Goal: Information Seeking & Learning: Learn about a topic

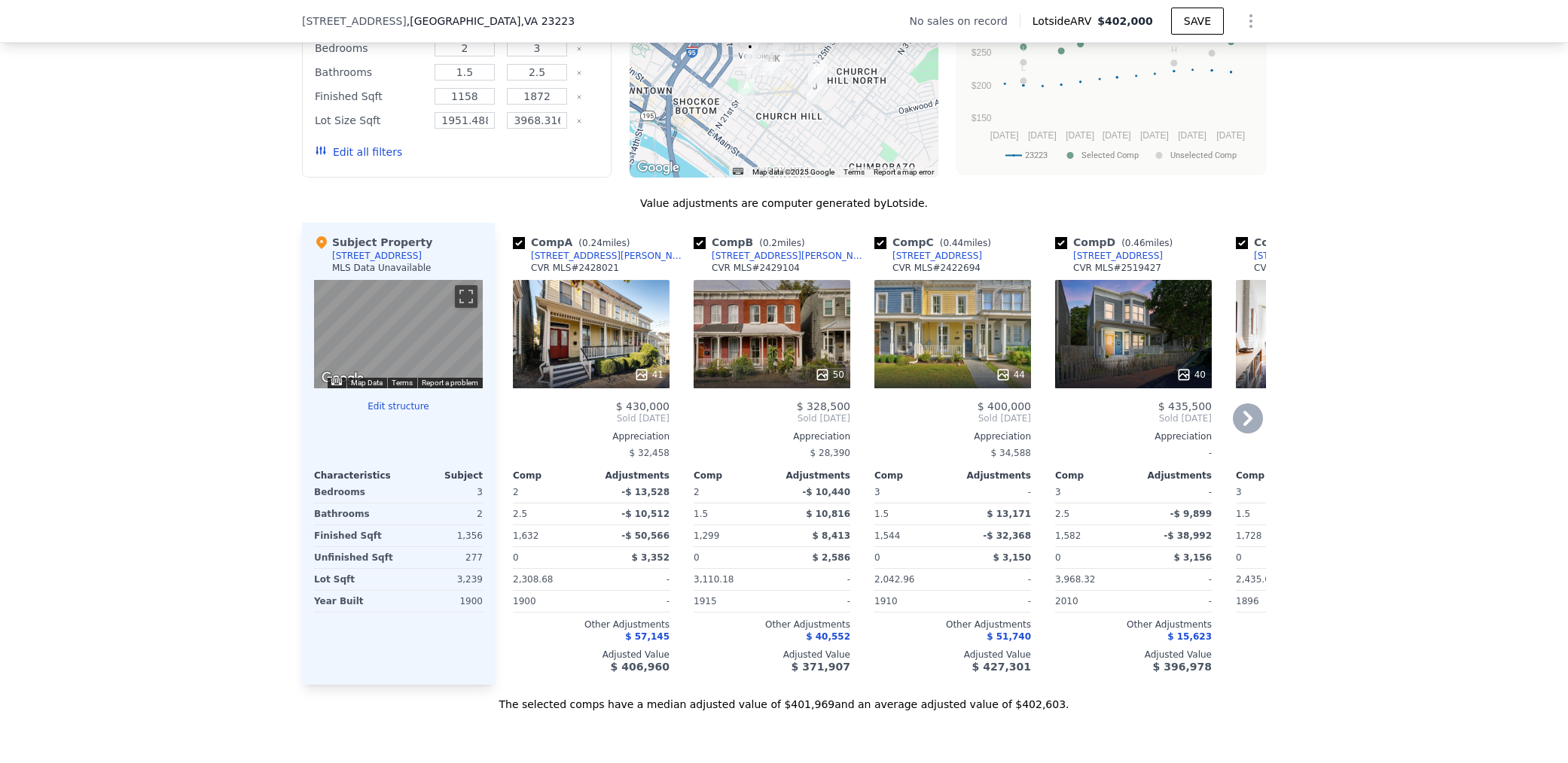
scroll to position [1287, 0]
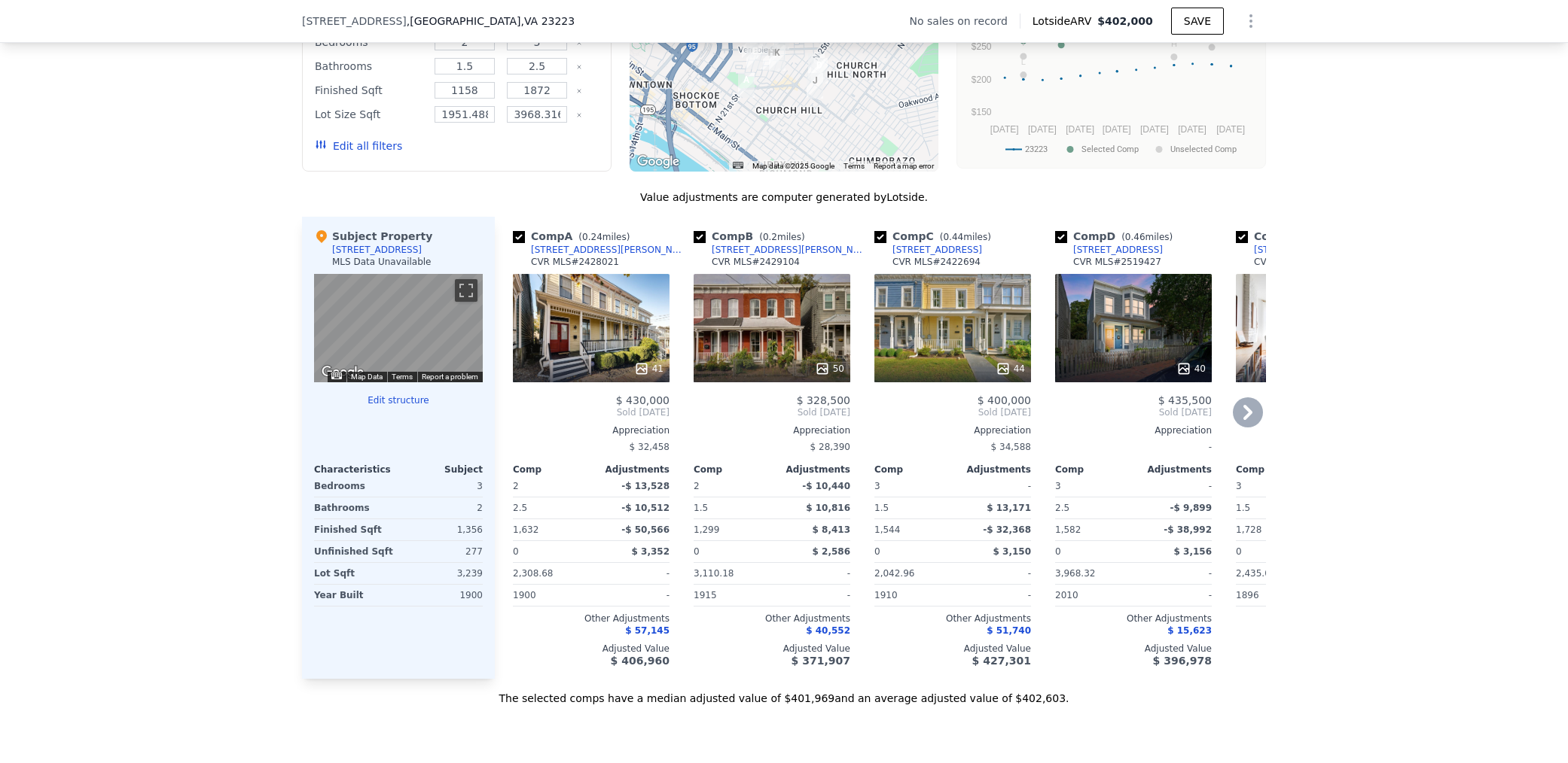
click at [1247, 399] on icon at bounding box center [1247, 412] width 30 height 30
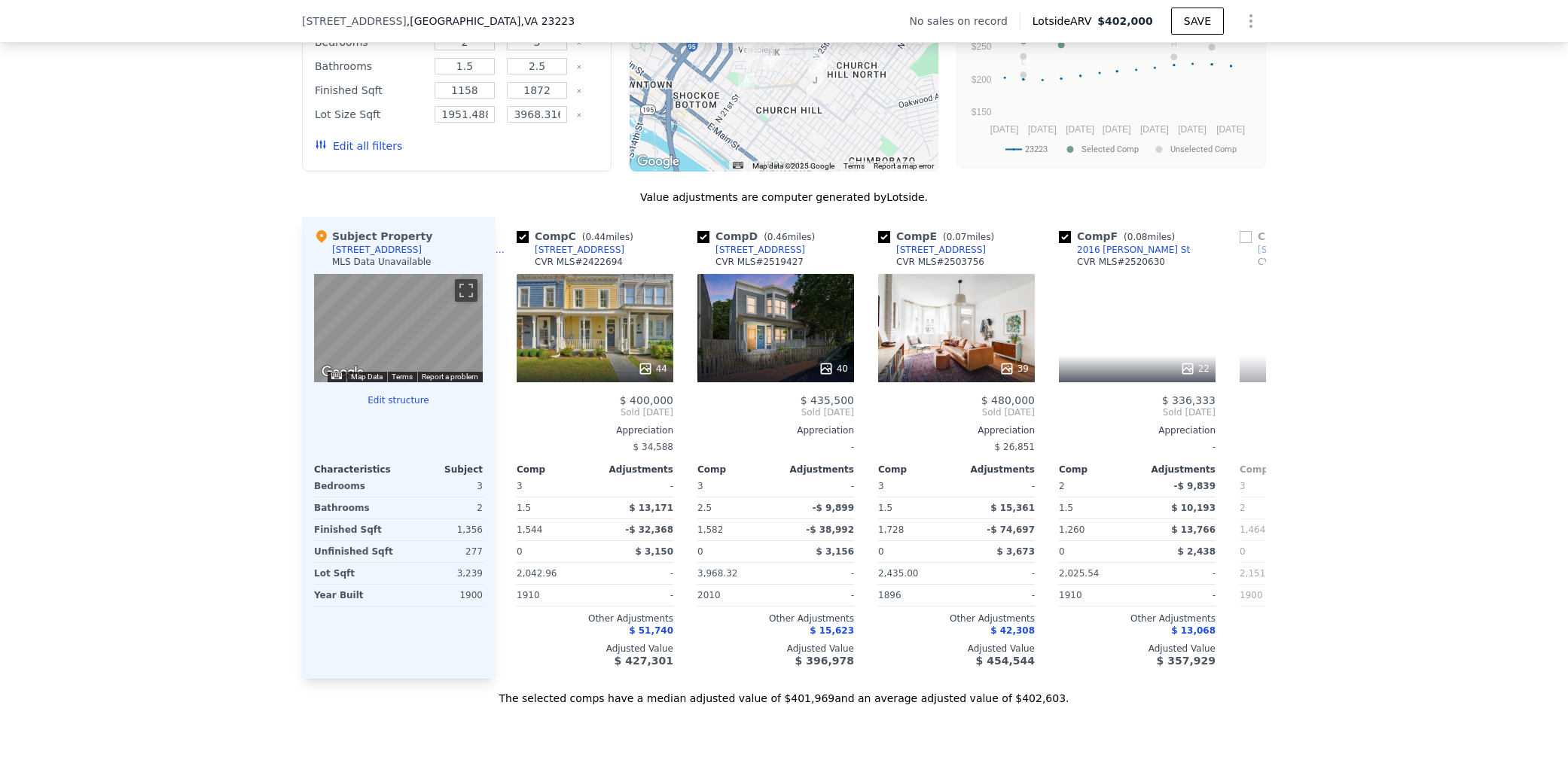
scroll to position [0, 361]
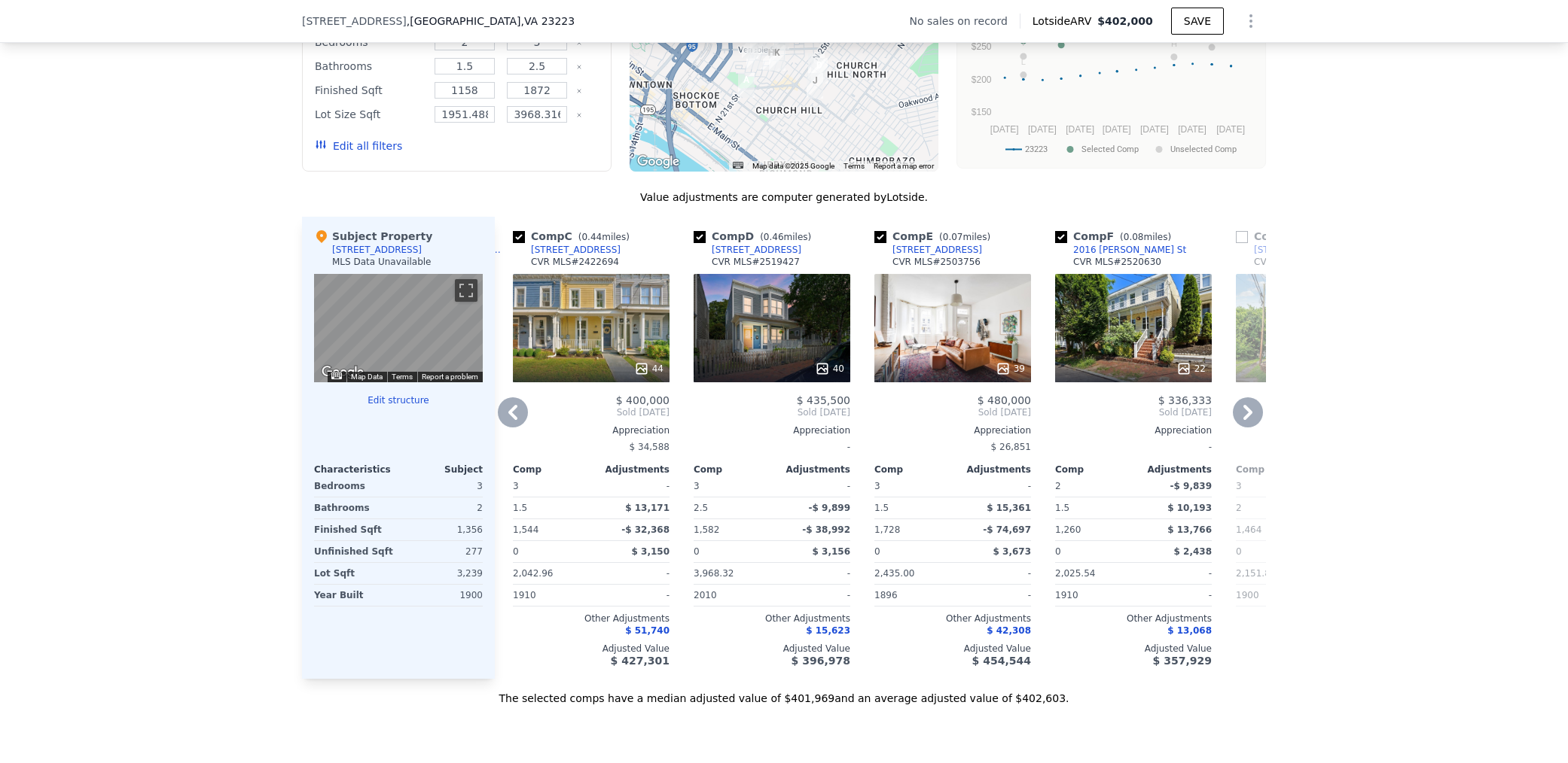
click at [1245, 408] on icon at bounding box center [1248, 413] width 9 height 15
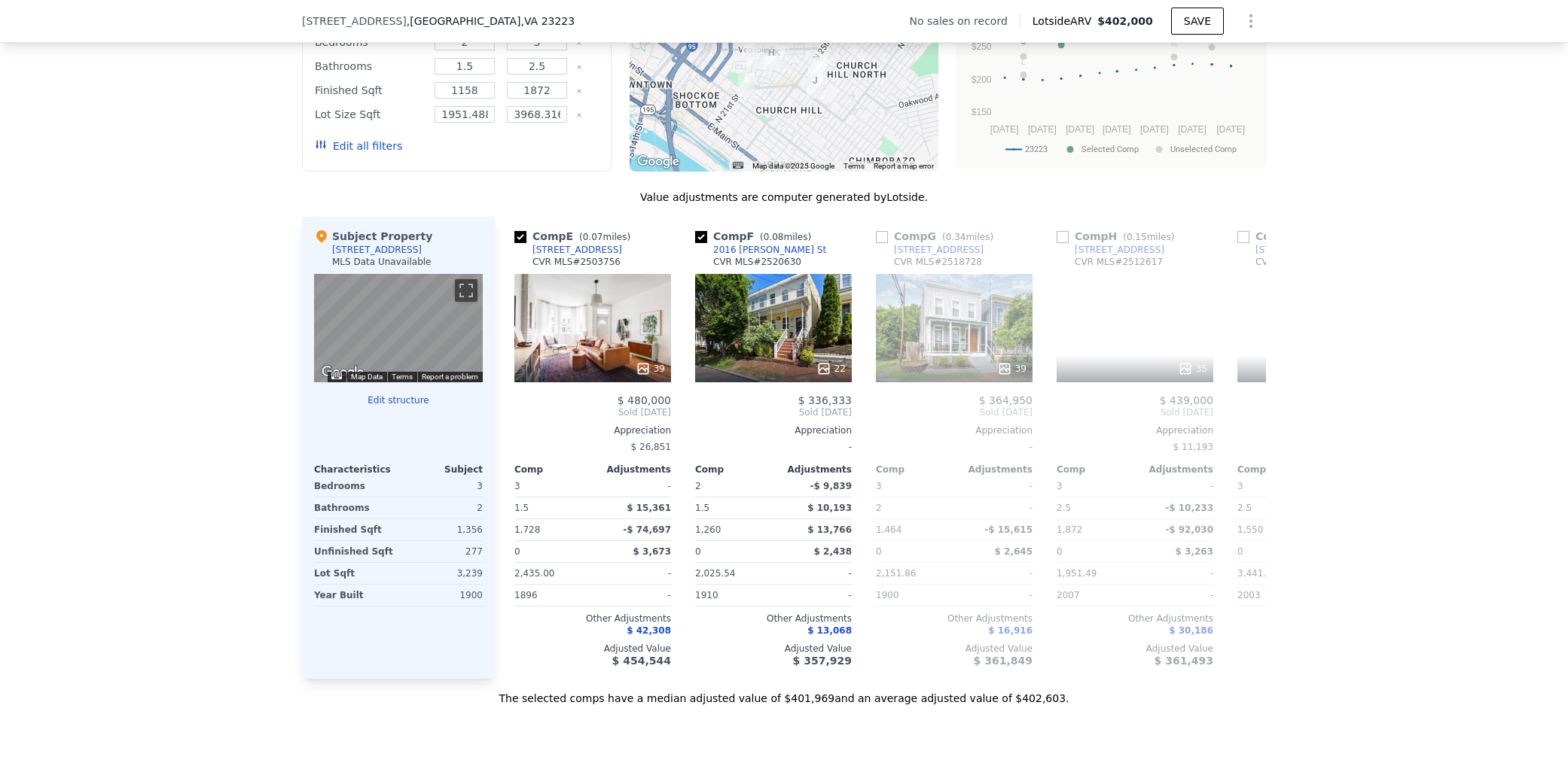
scroll to position [0, 723]
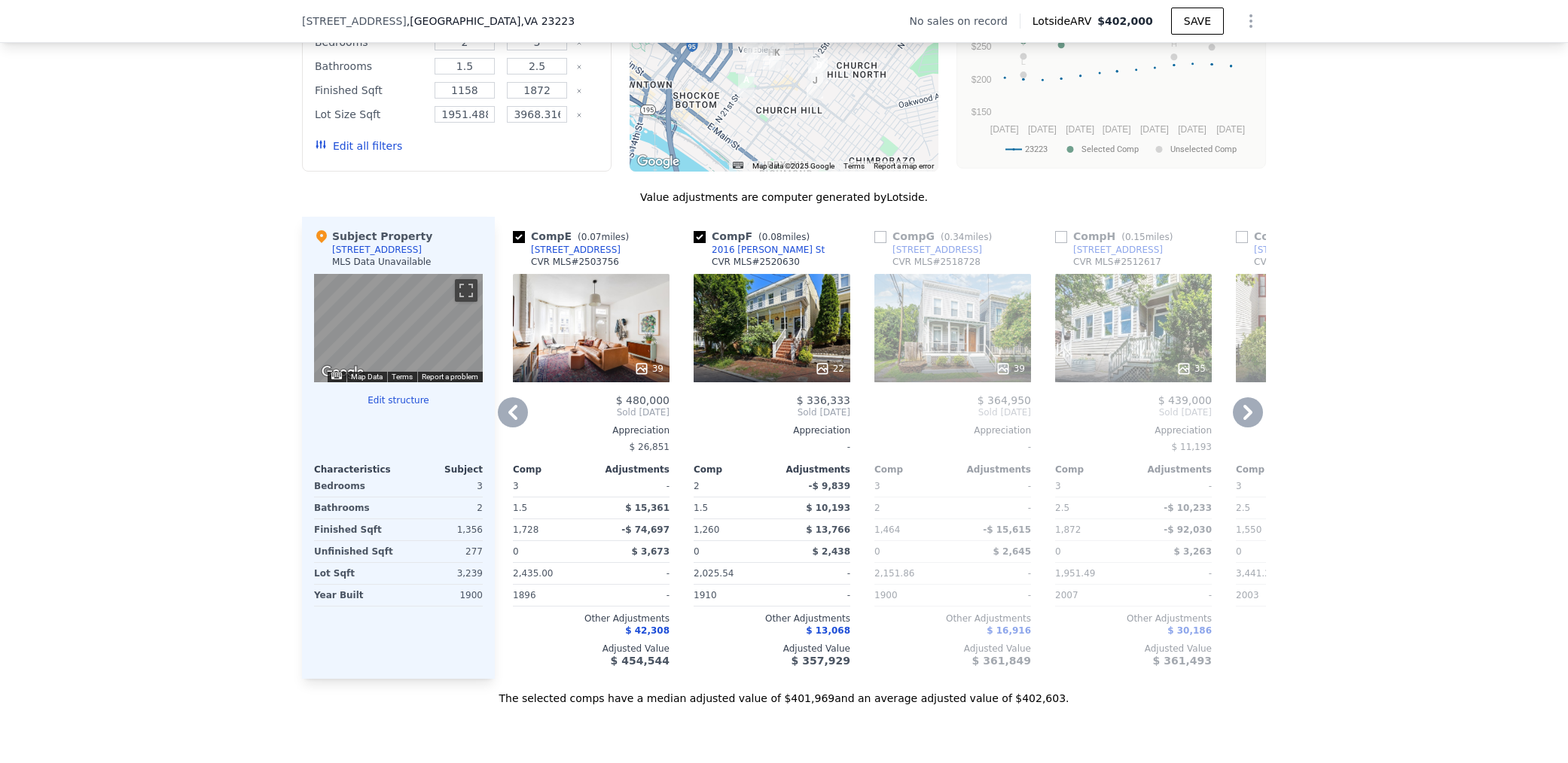
click at [507, 411] on icon at bounding box center [512, 412] width 30 height 30
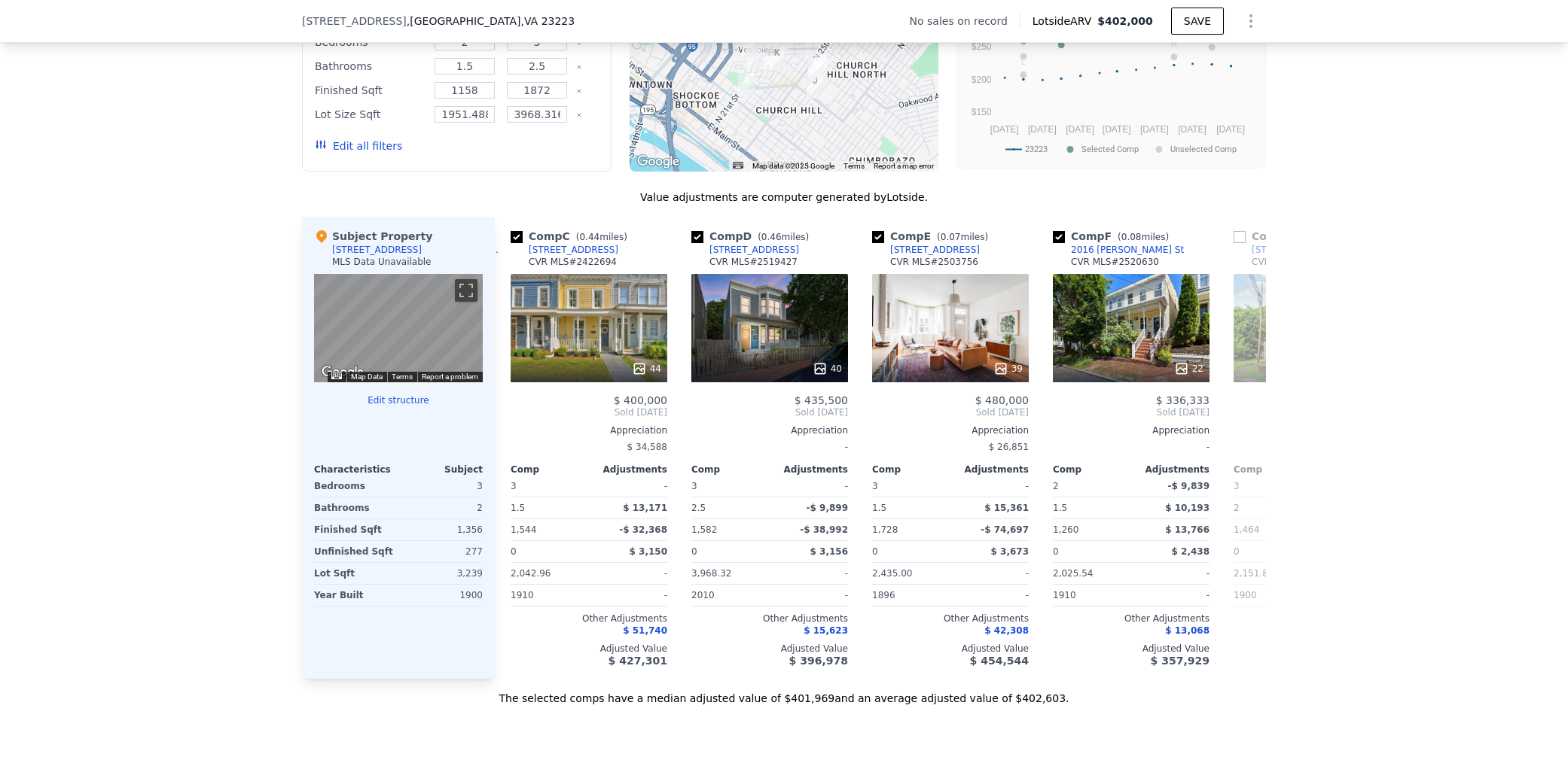
scroll to position [0, 361]
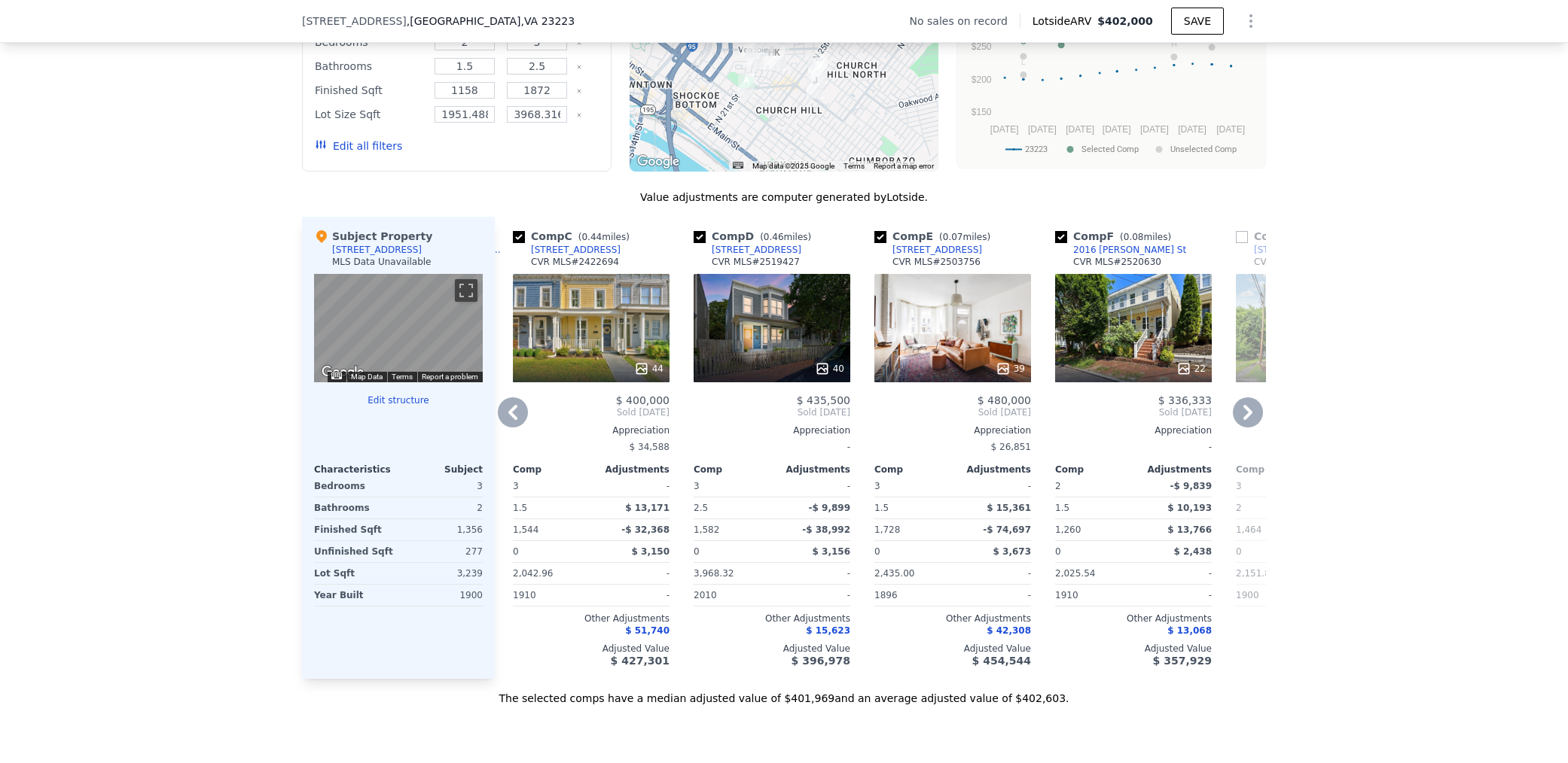
click at [750, 248] on div "[STREET_ADDRESS]" at bounding box center [756, 250] width 89 height 12
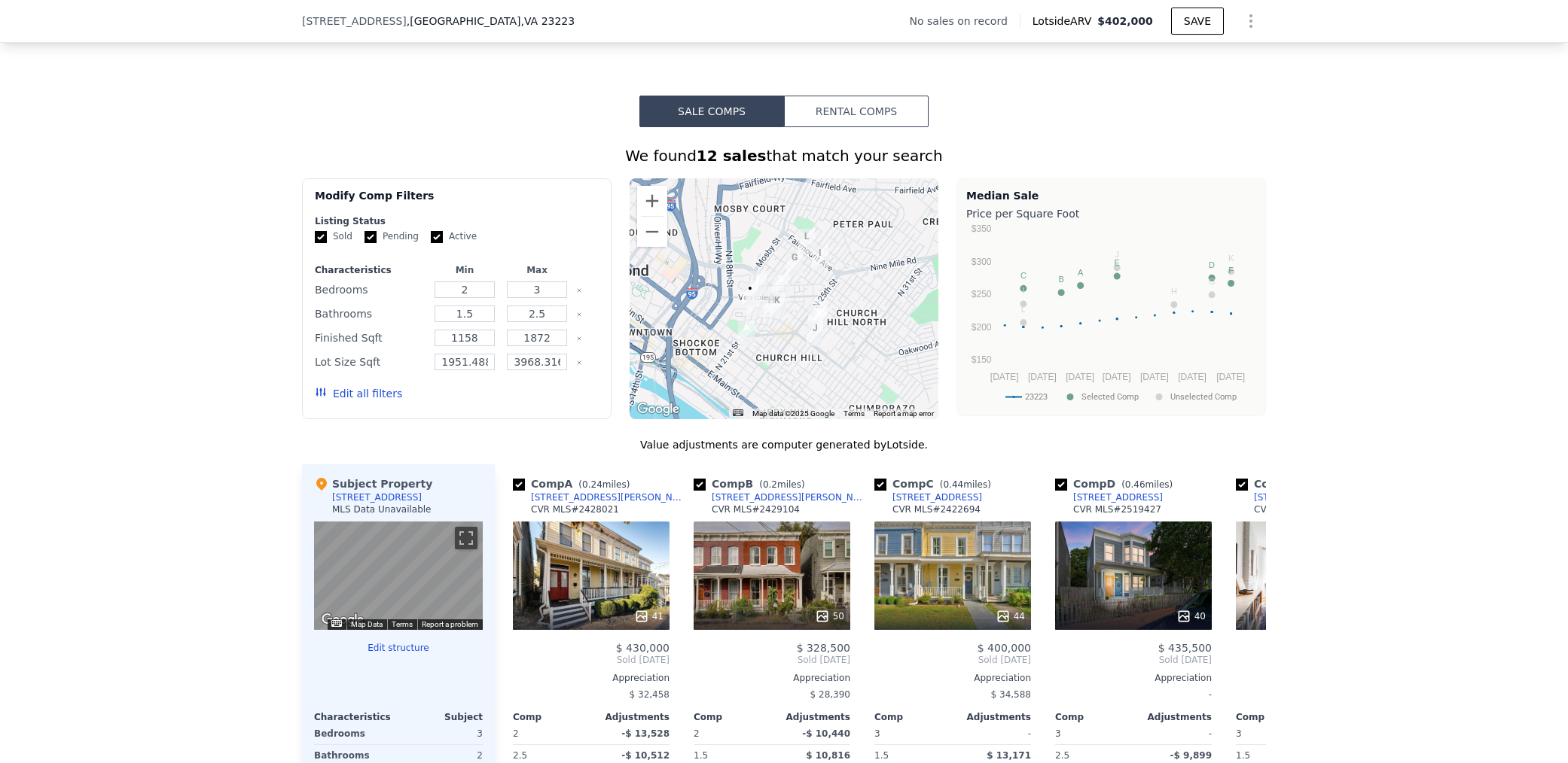
scroll to position [1033, 0]
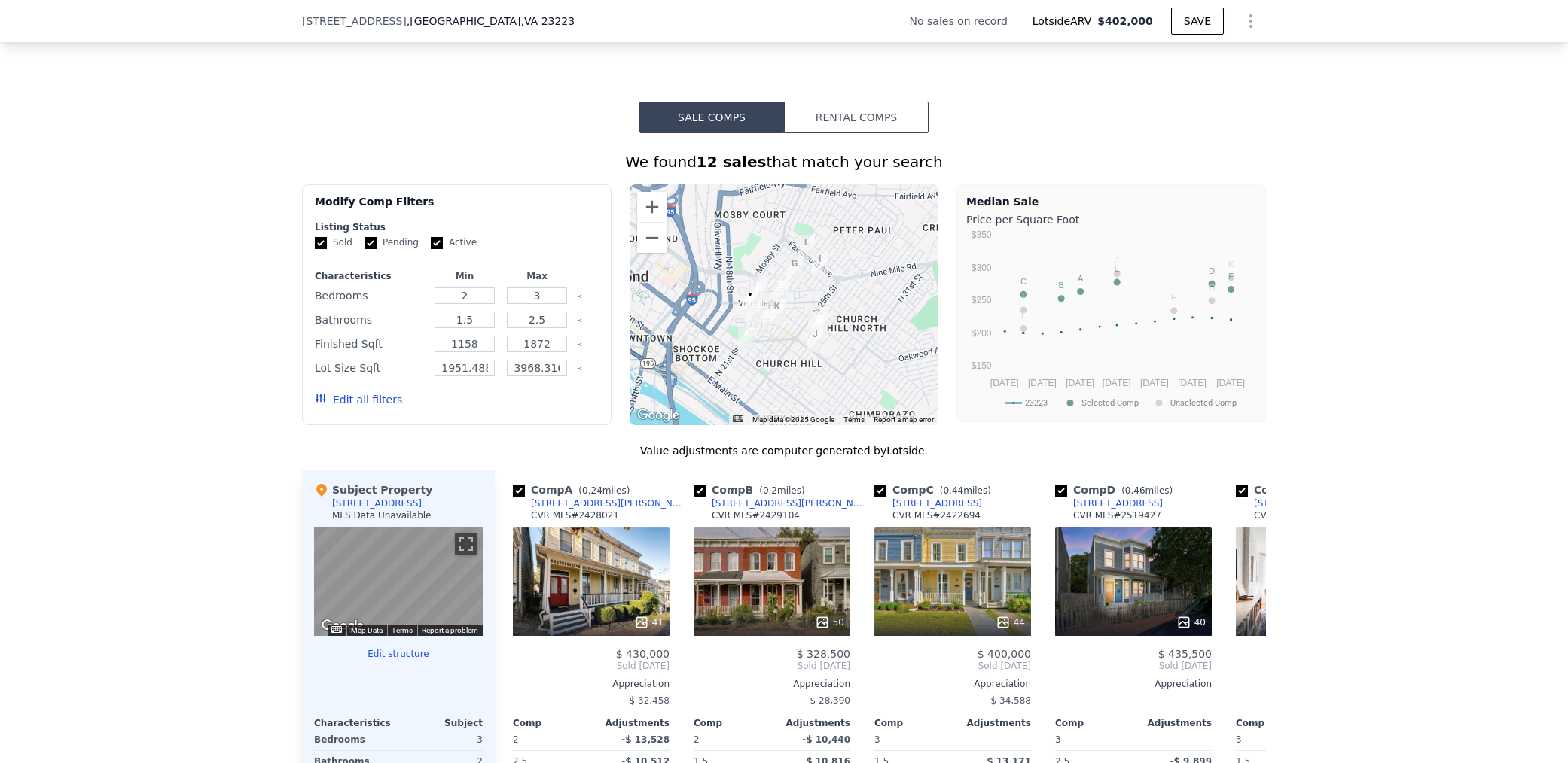
click at [837, 116] on button "Rental Comps" at bounding box center [856, 117] width 144 height 31
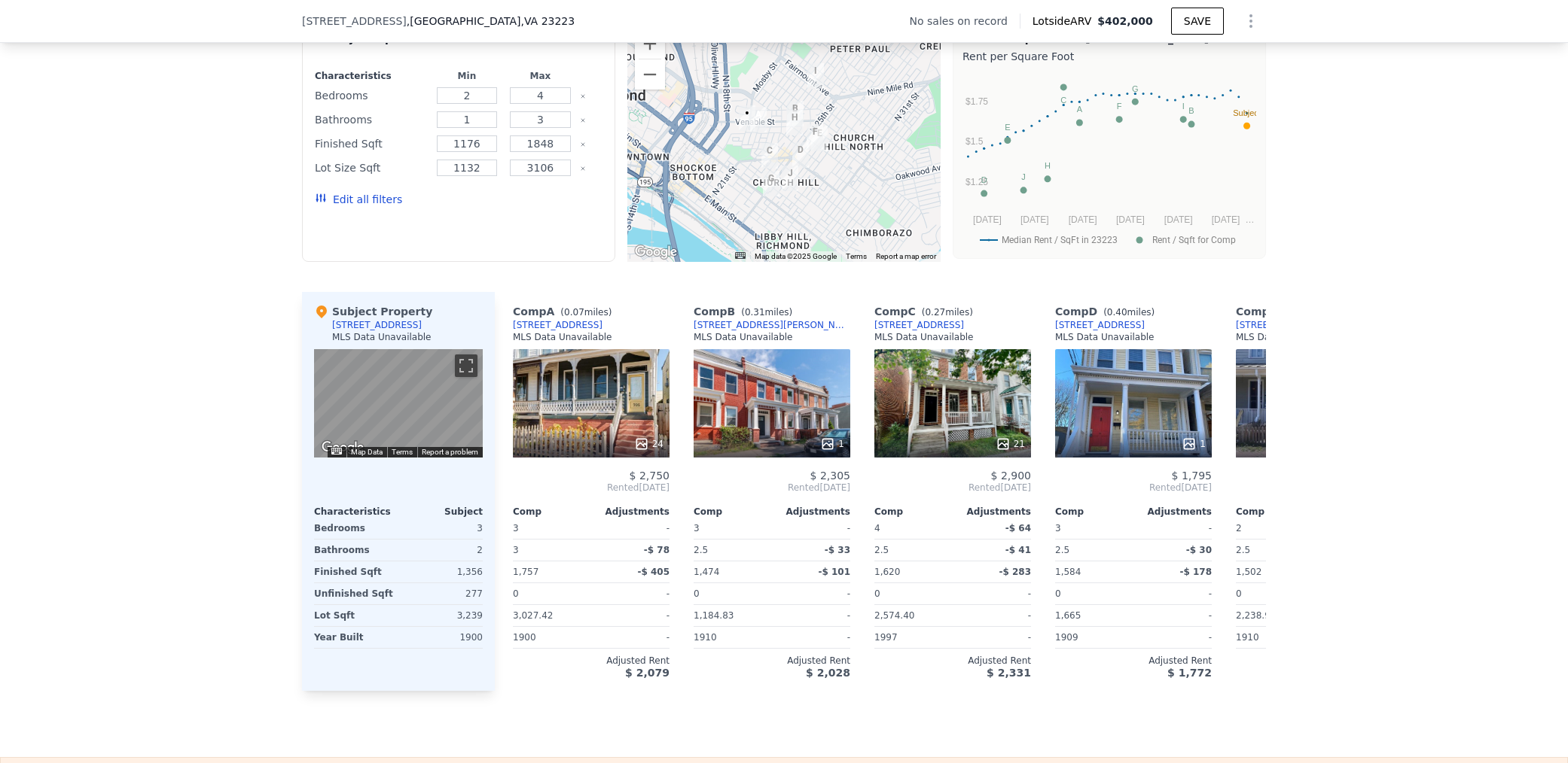
scroll to position [1213, 0]
click at [948, 378] on div "21" at bounding box center [953, 402] width 156 height 109
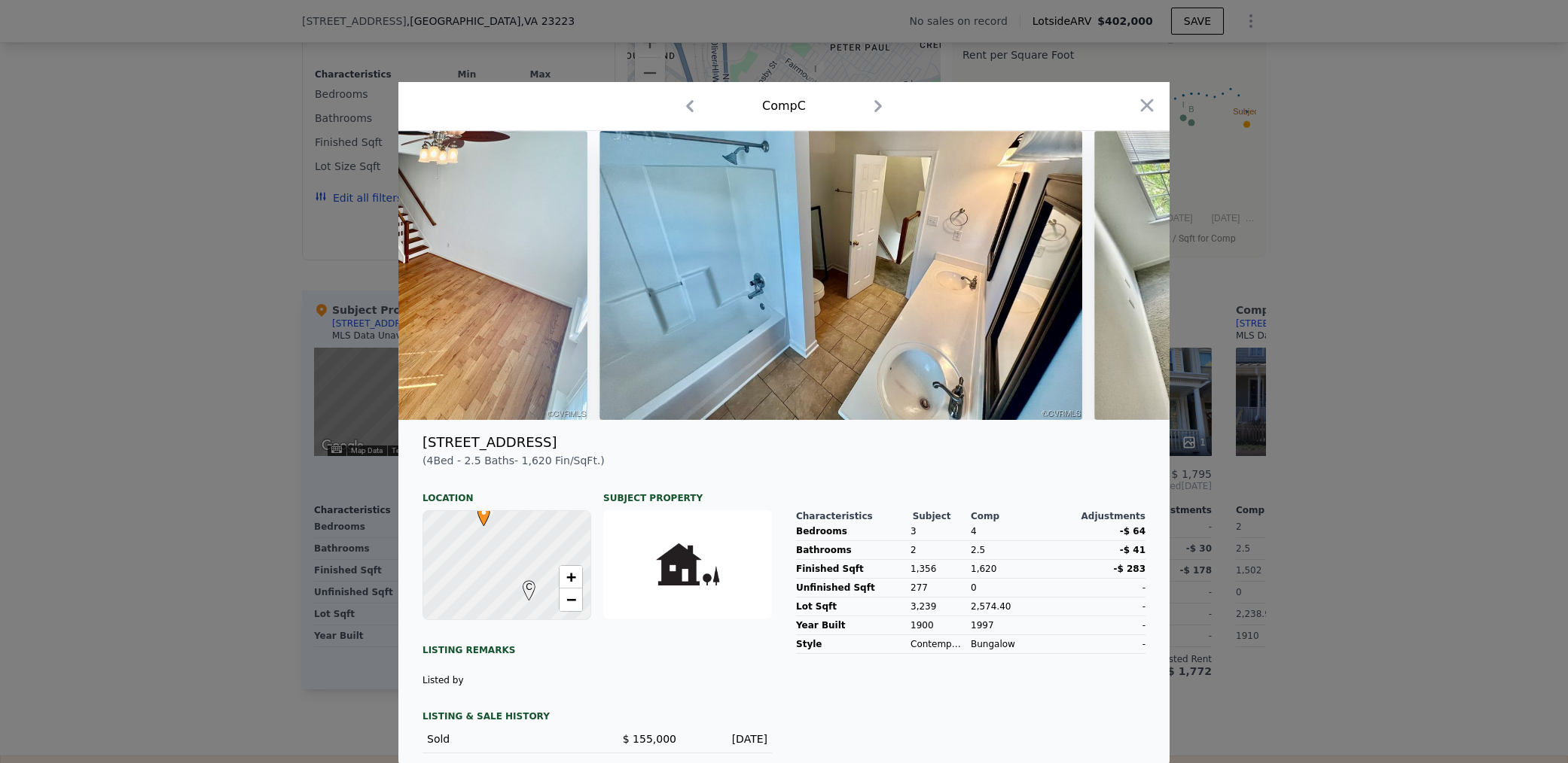
scroll to position [0, 3281]
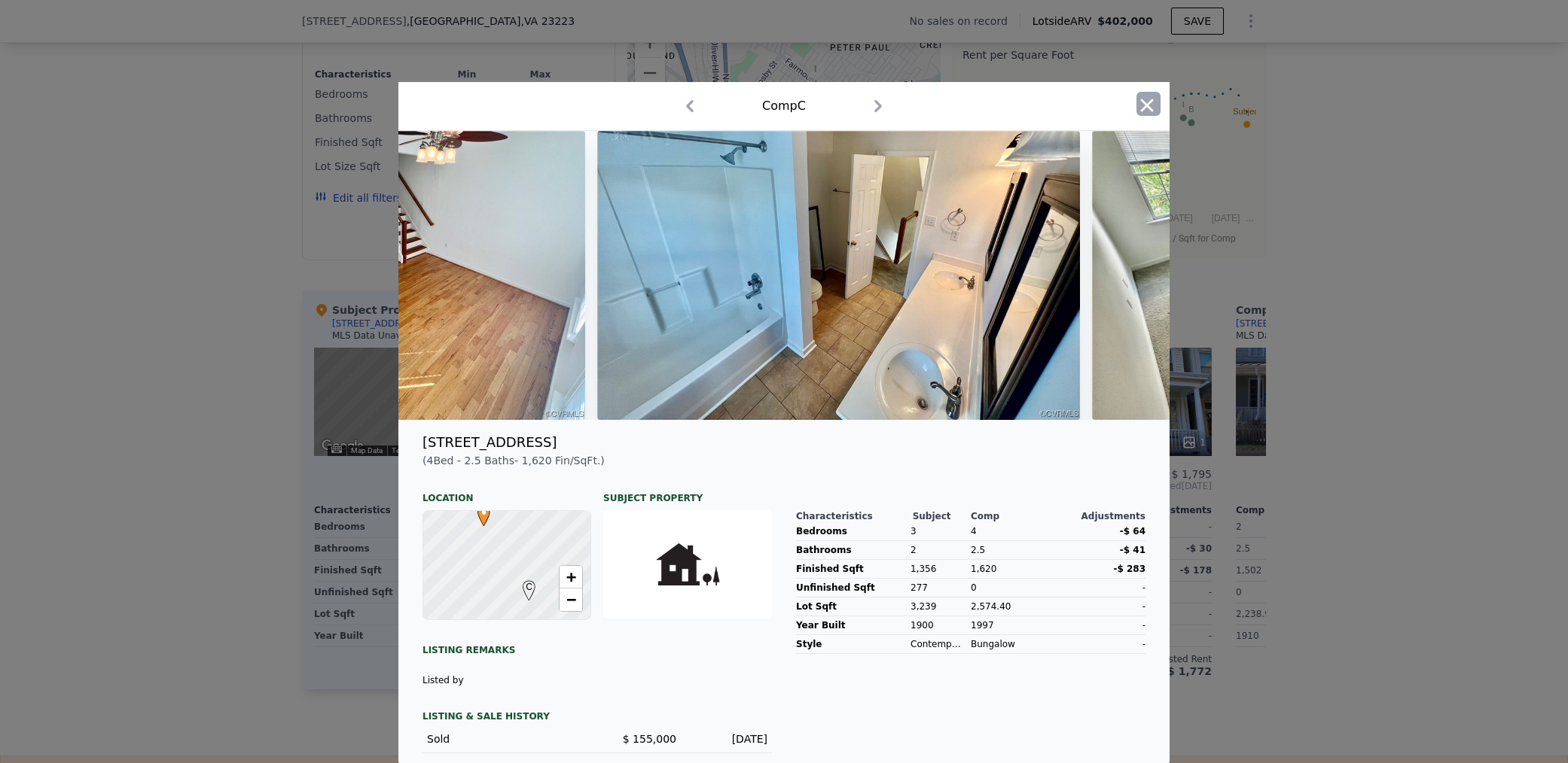
click at [1142, 96] on icon "button" at bounding box center [1146, 105] width 21 height 21
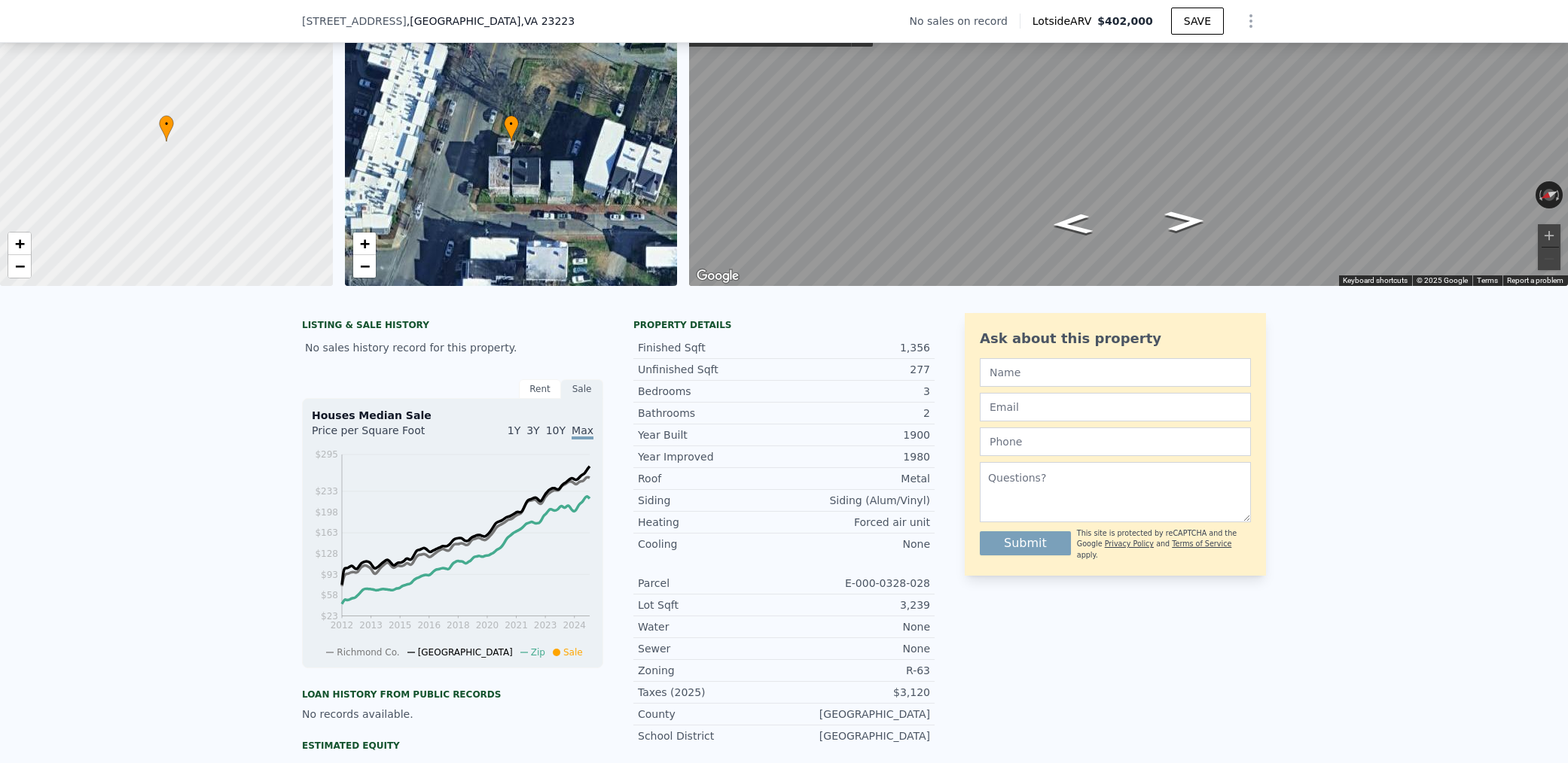
scroll to position [0, 0]
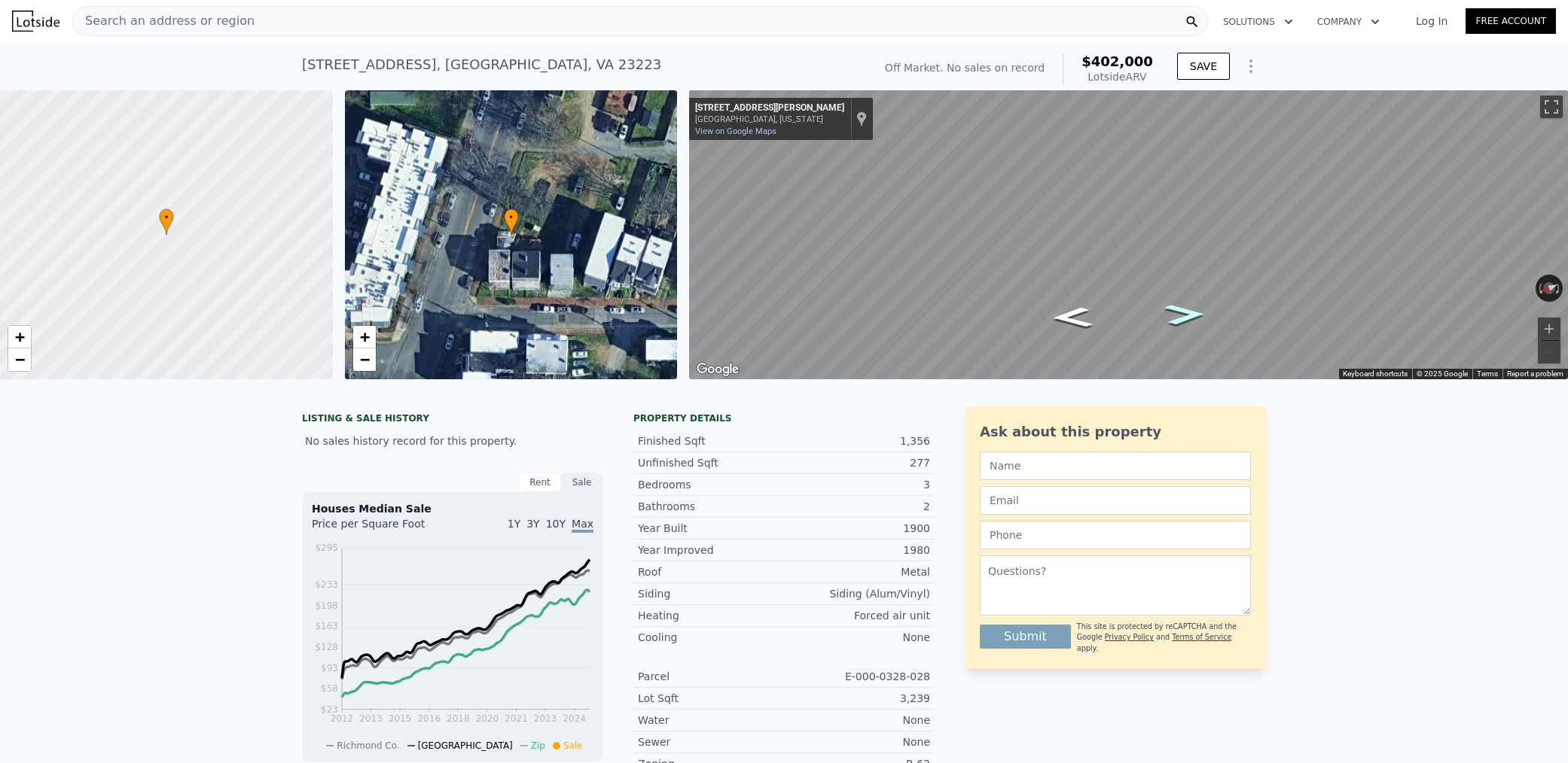
click at [1182, 316] on icon "Go South, Mosby St" at bounding box center [1185, 314] width 76 height 30
click at [1184, 314] on icon "Go South, Mosby St" at bounding box center [1185, 314] width 76 height 30
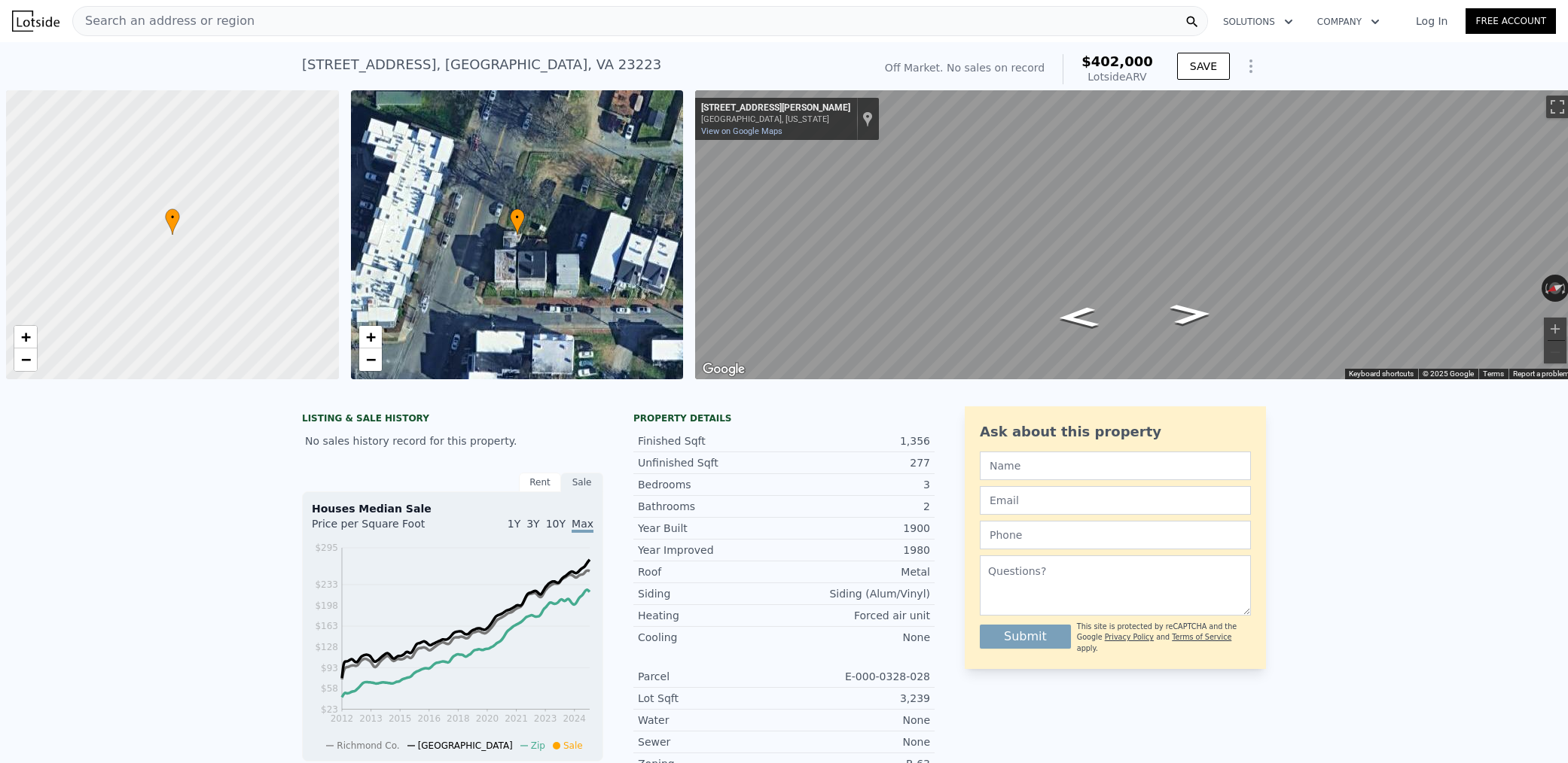
scroll to position [0, 6]
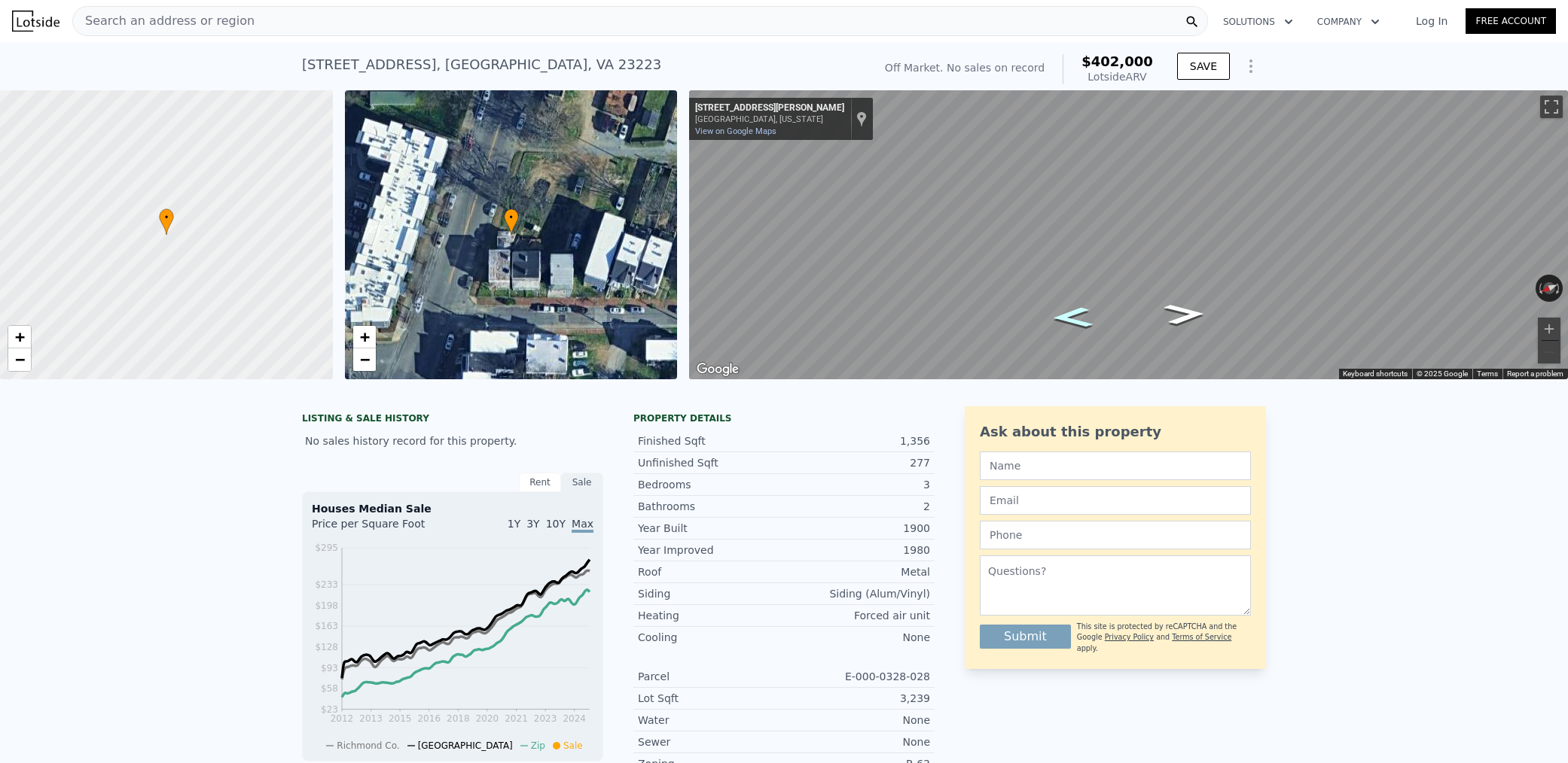
click at [1074, 317] on icon "Go North, Mosby St" at bounding box center [1072, 317] width 76 height 30
click at [622, 22] on div "Search an address or region" at bounding box center [640, 20] width 1135 height 30
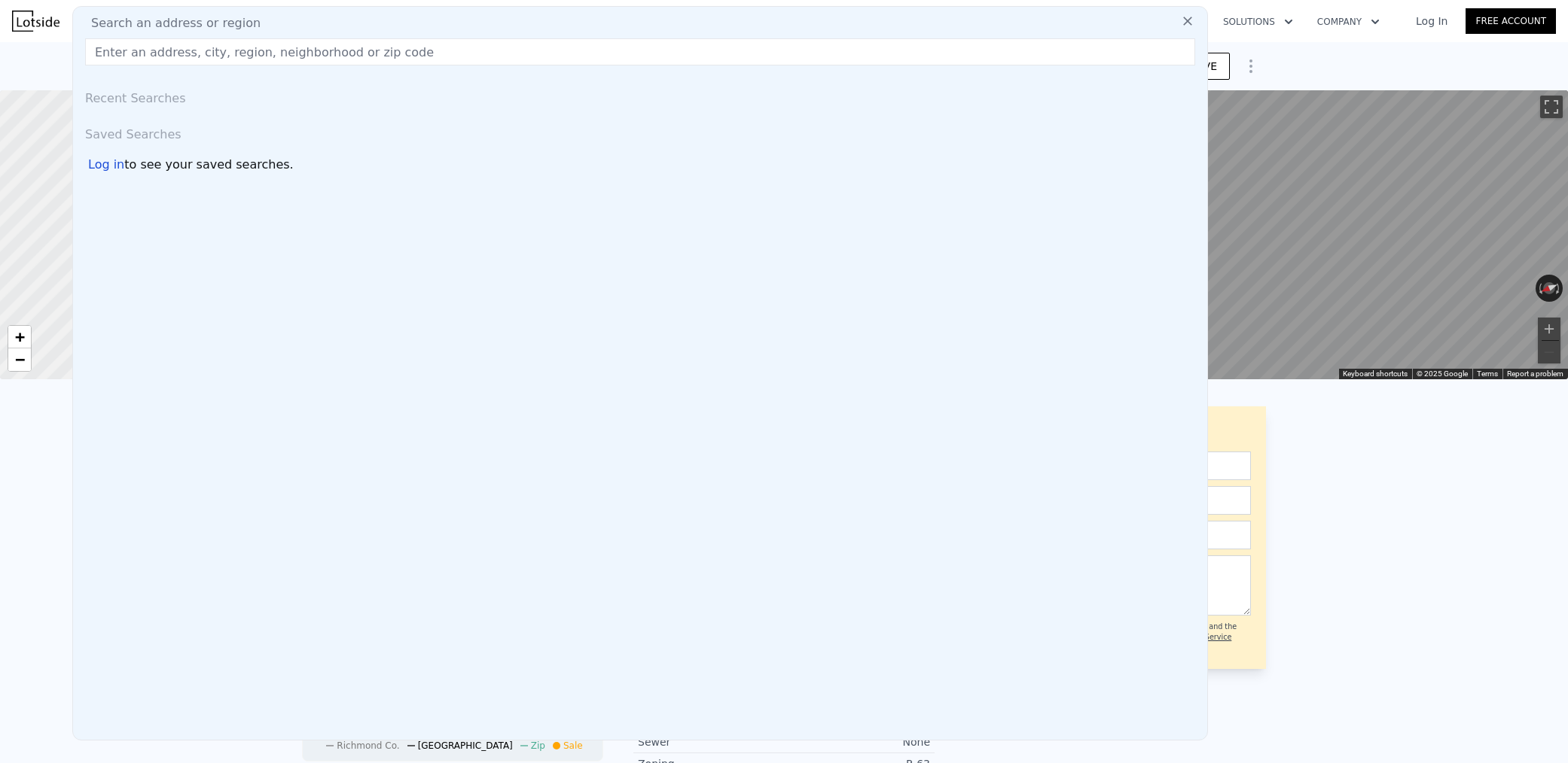
click at [234, 52] on input "text" at bounding box center [640, 52] width 1110 height 27
paste input "1410 Williamsburg Rd richmond, VA 23231"
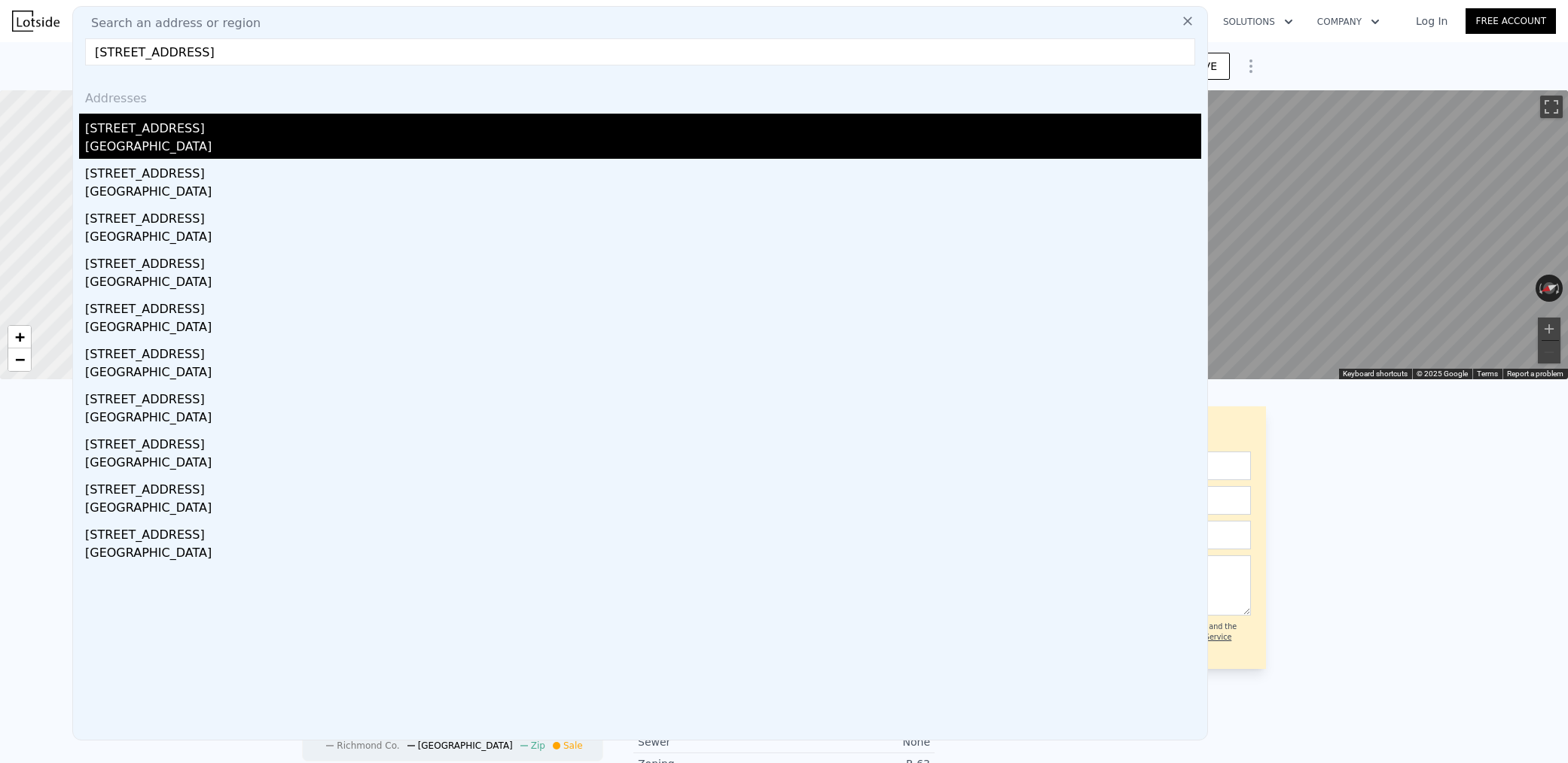
type input "1410 Williamsburg Rd richmond, VA 23231"
click at [224, 131] on div "1410 Williamsburg Rd" at bounding box center [642, 126] width 1116 height 24
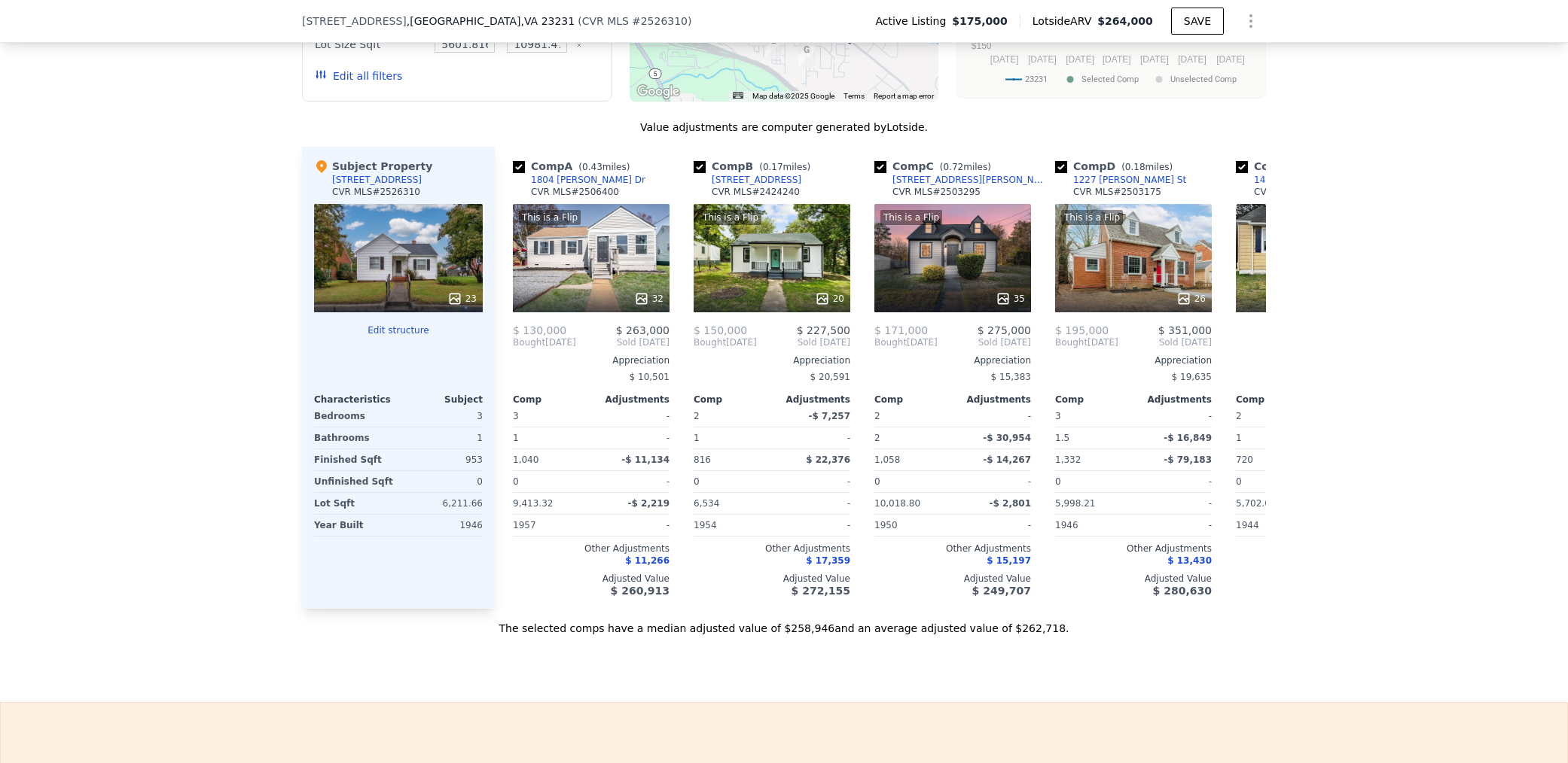
scroll to position [1406, 0]
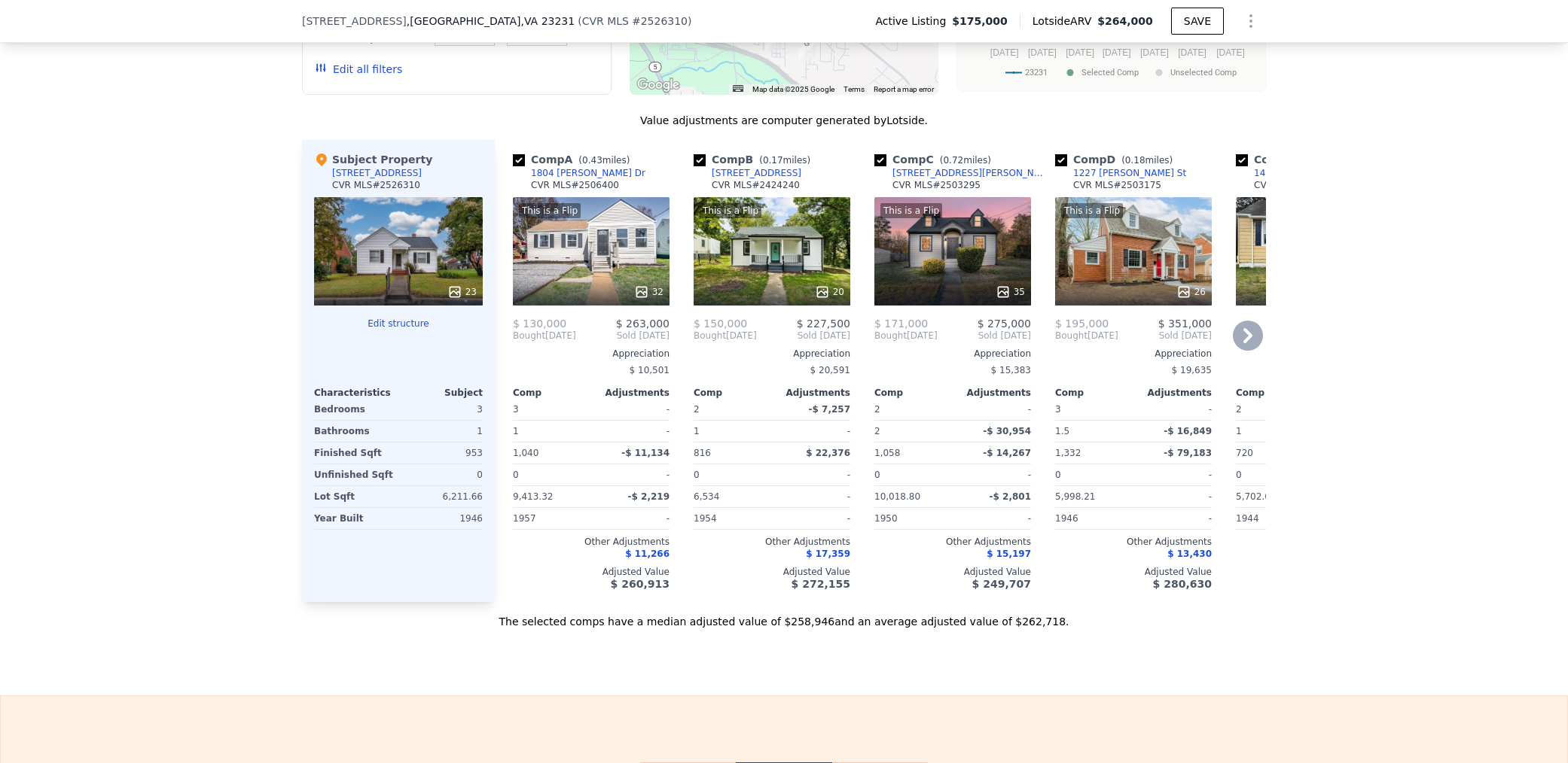
click at [576, 171] on div "1804 Geffert Dr" at bounding box center [588, 173] width 115 height 12
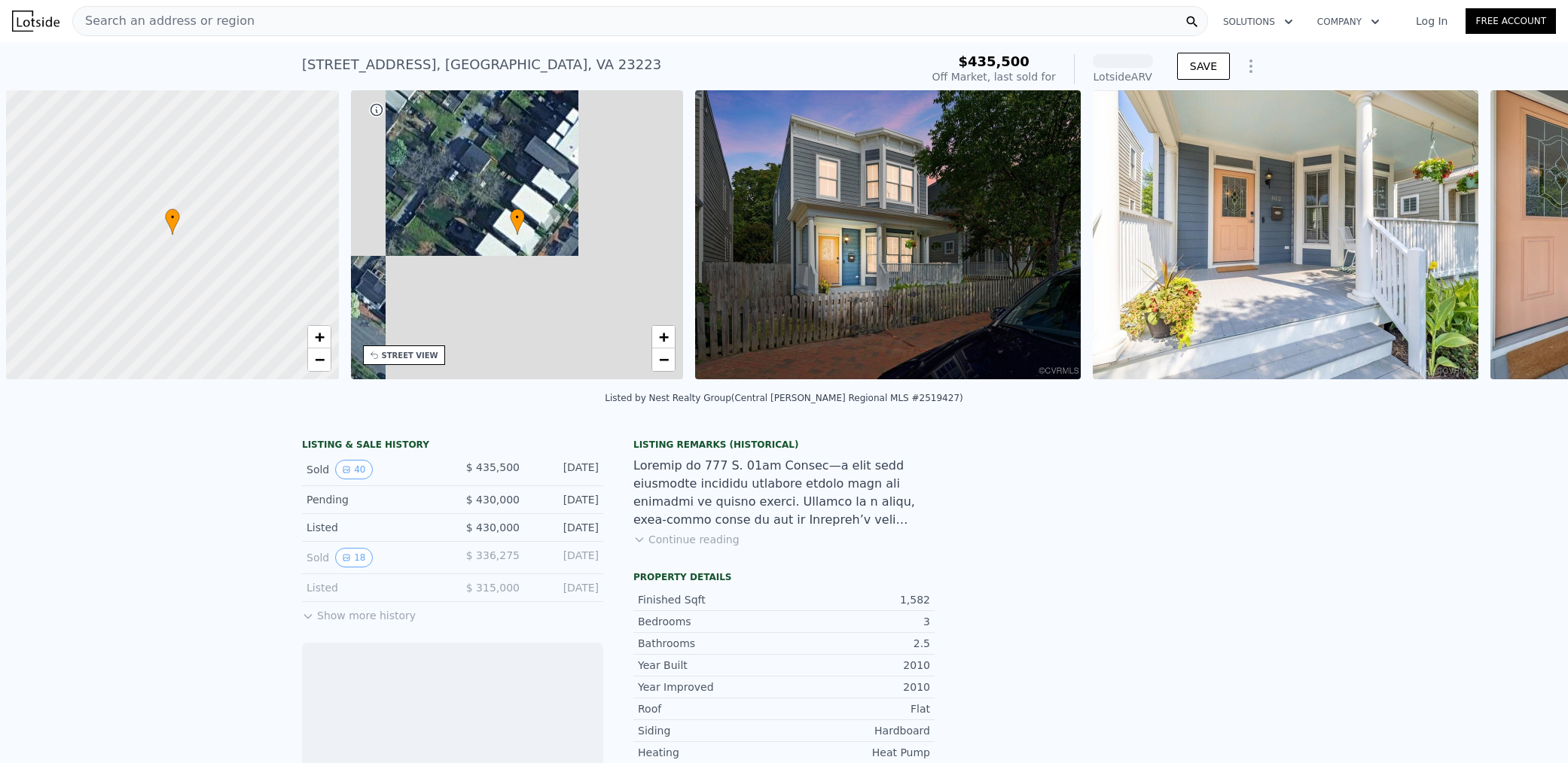
scroll to position [0, 6]
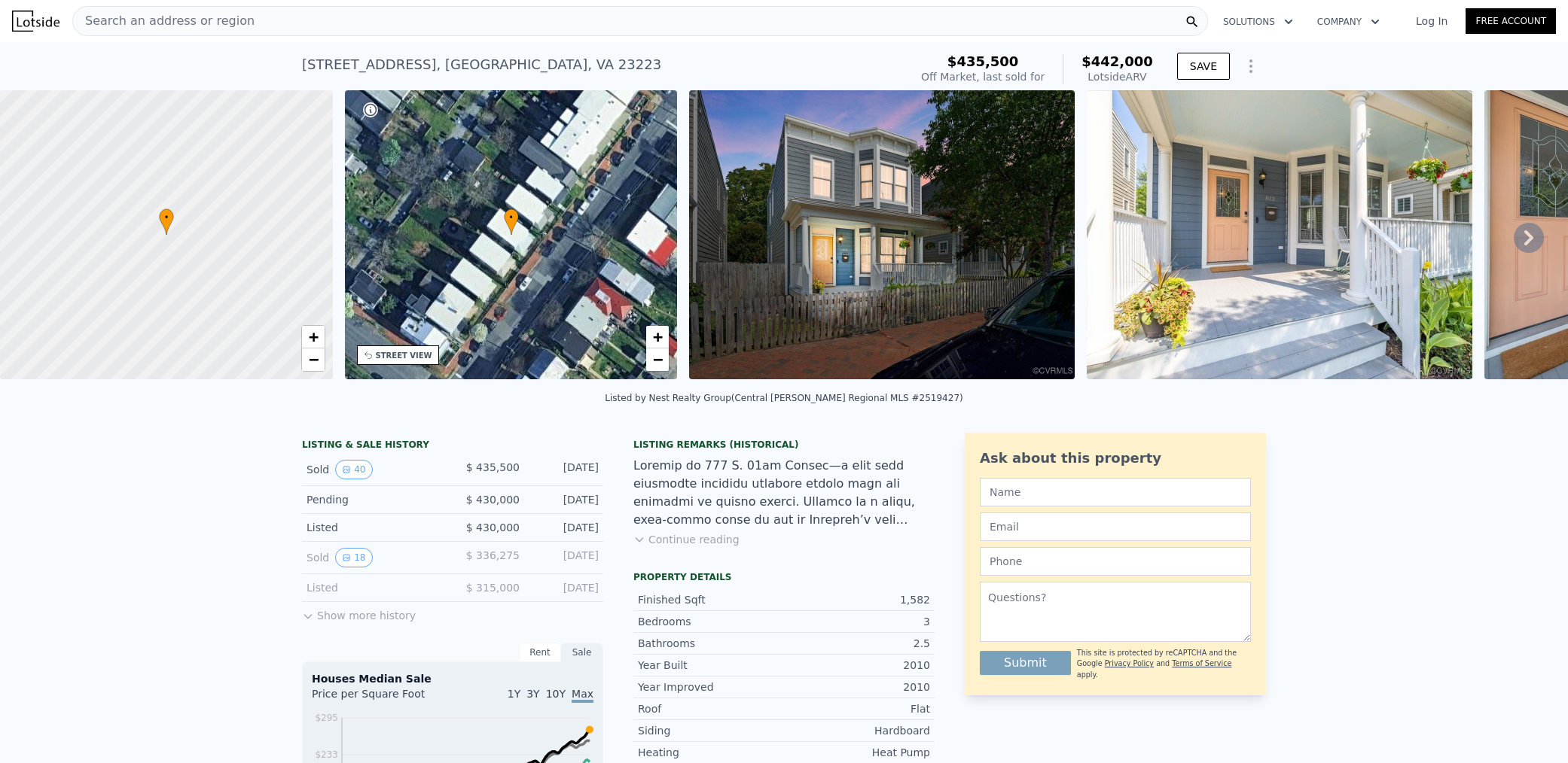
click at [321, 618] on button "Show more history" at bounding box center [359, 613] width 114 height 21
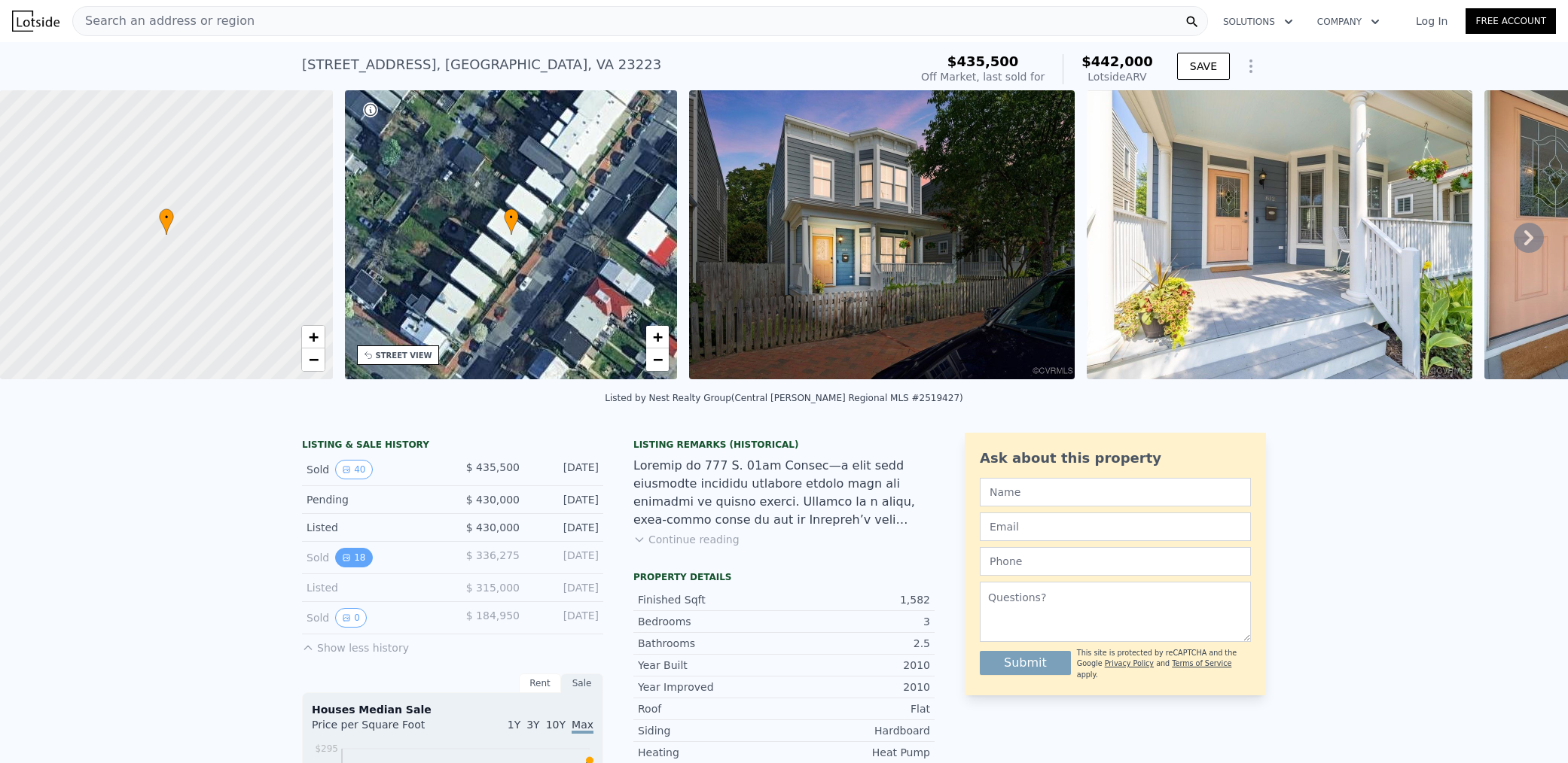
click at [354, 555] on button "18" at bounding box center [353, 557] width 37 height 20
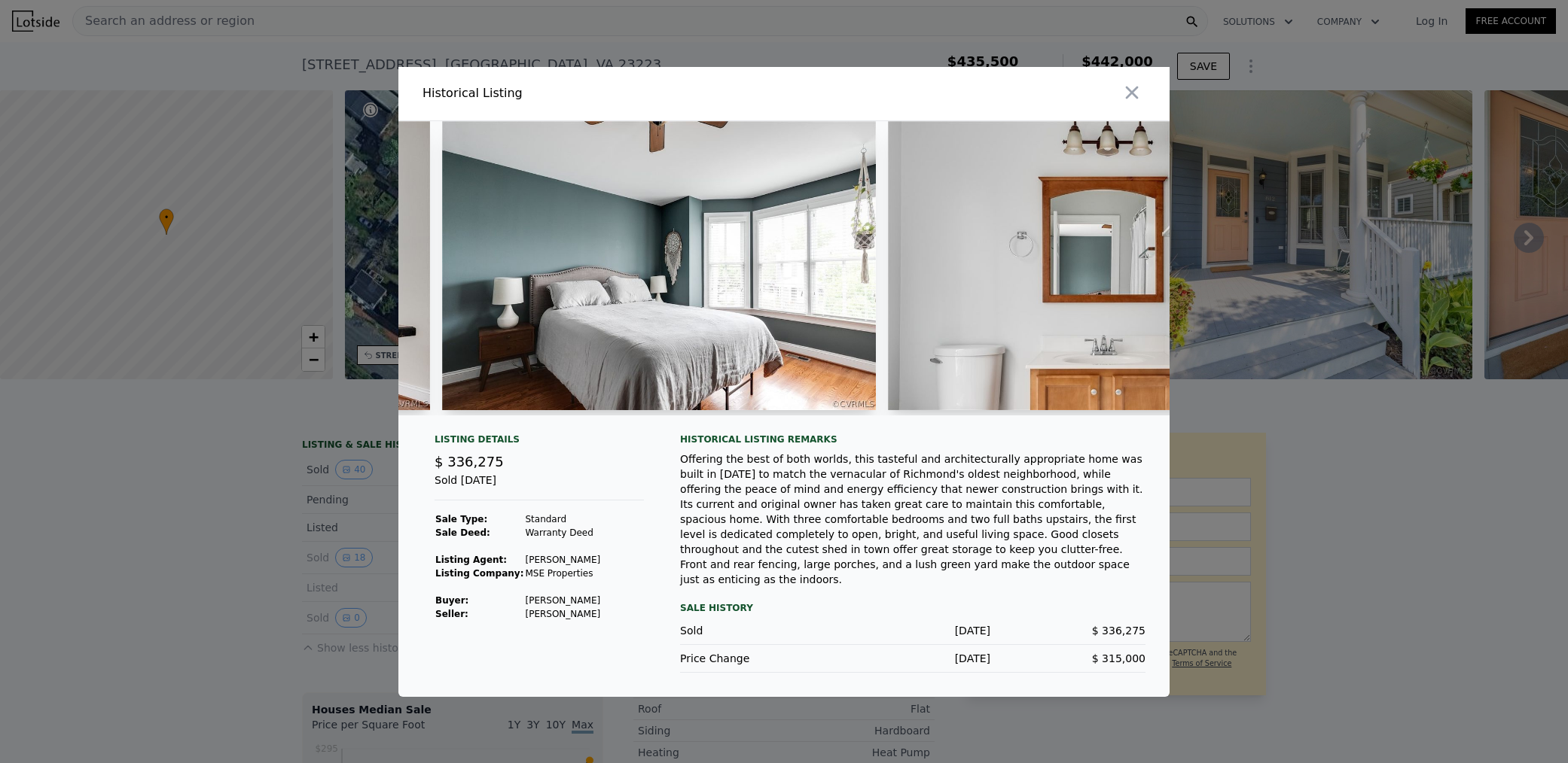
scroll to position [0, 3084]
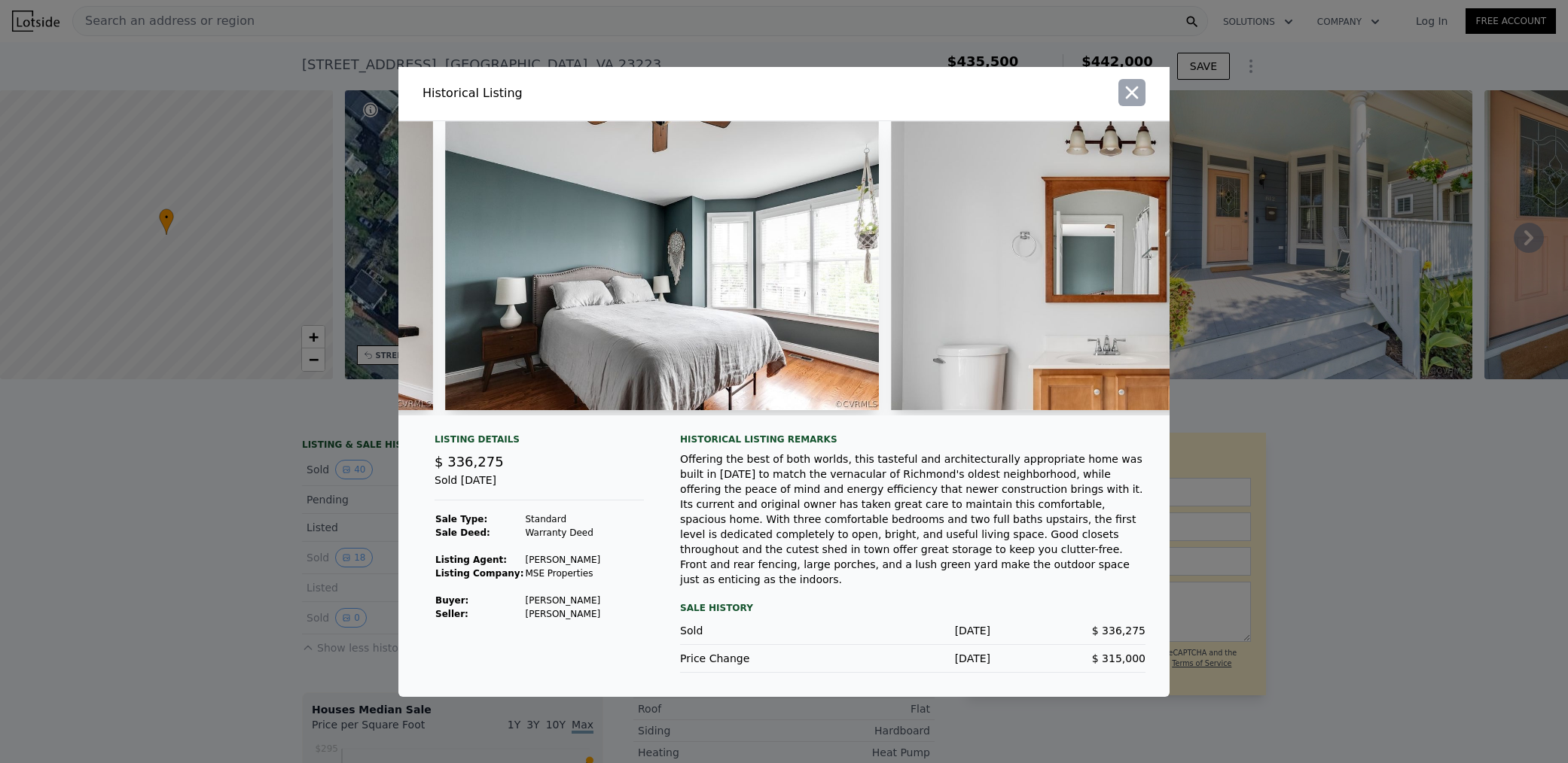
click at [1129, 99] on icon "button" at bounding box center [1132, 92] width 13 height 13
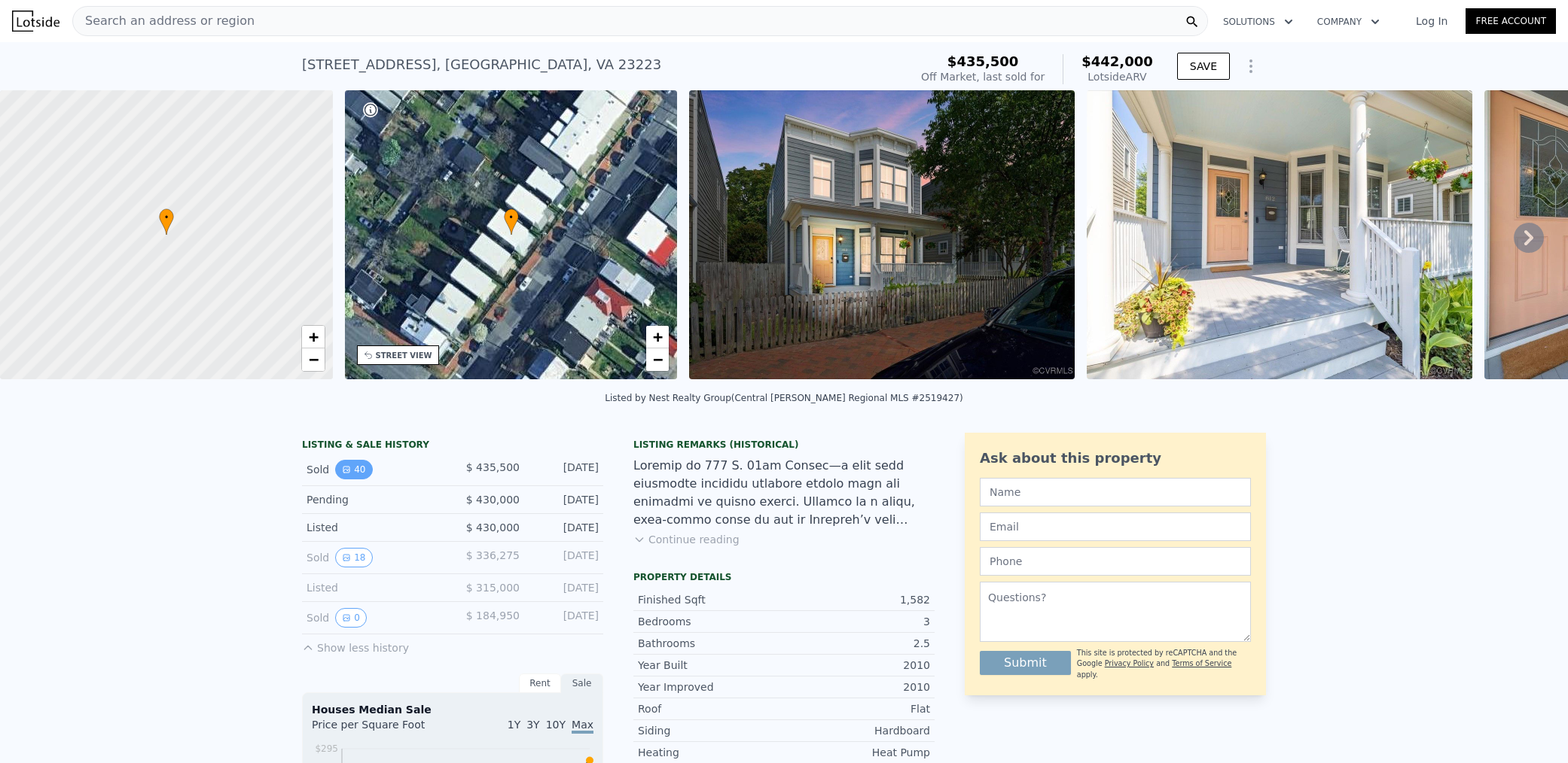
click at [359, 464] on button "40" at bounding box center [353, 469] width 37 height 20
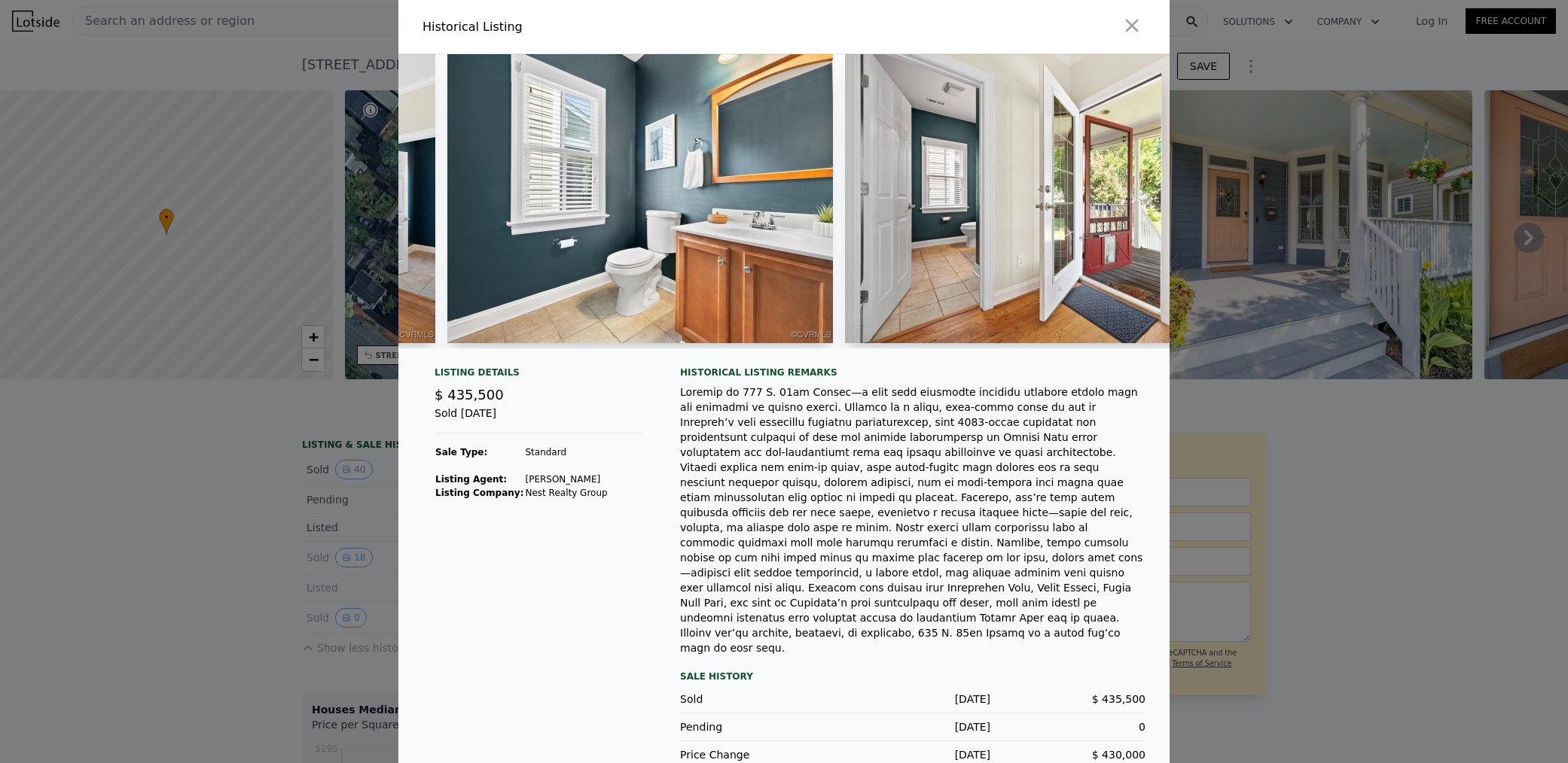
scroll to position [0, 4736]
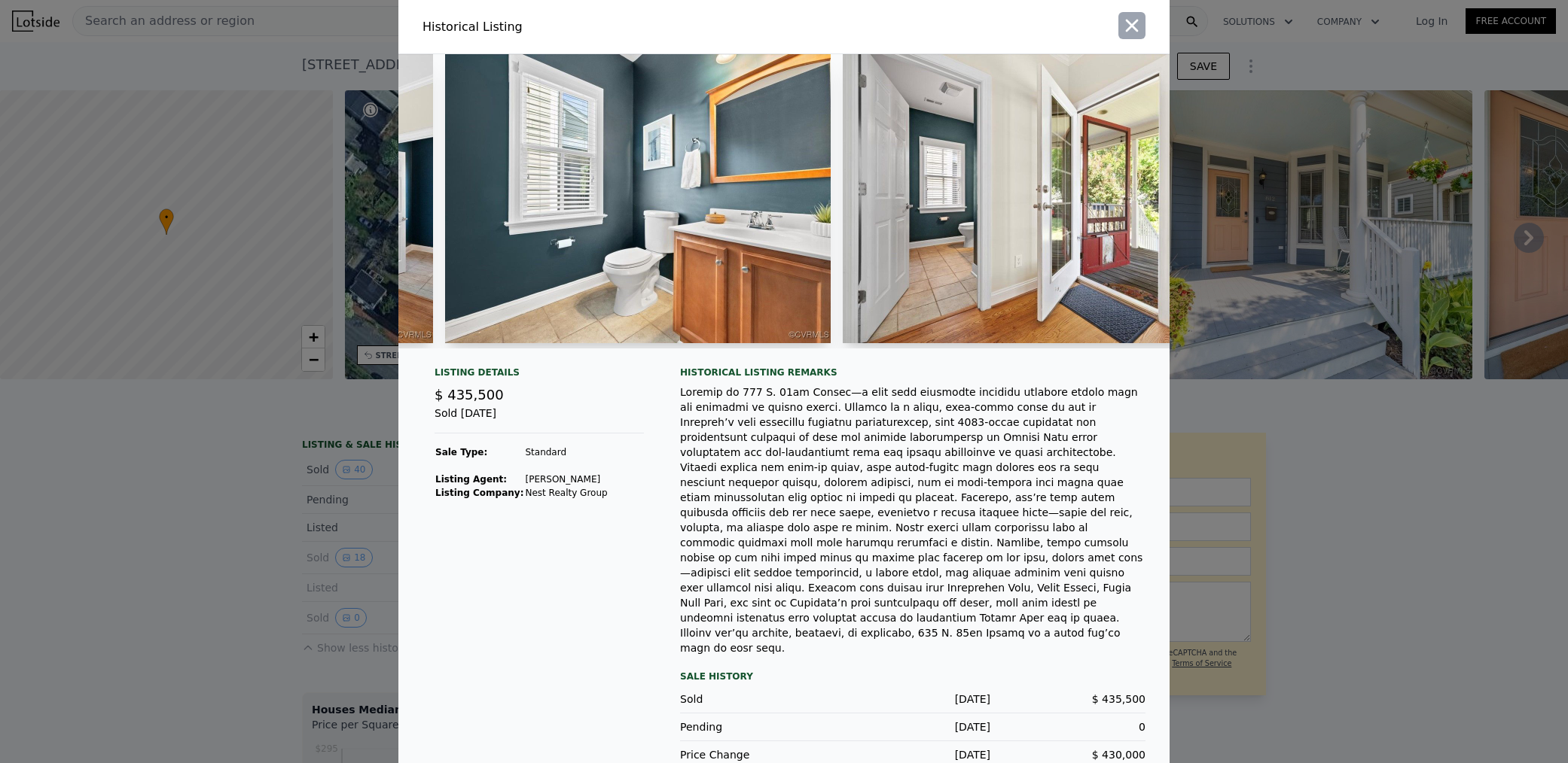
click at [1125, 31] on icon "button" at bounding box center [1131, 25] width 21 height 21
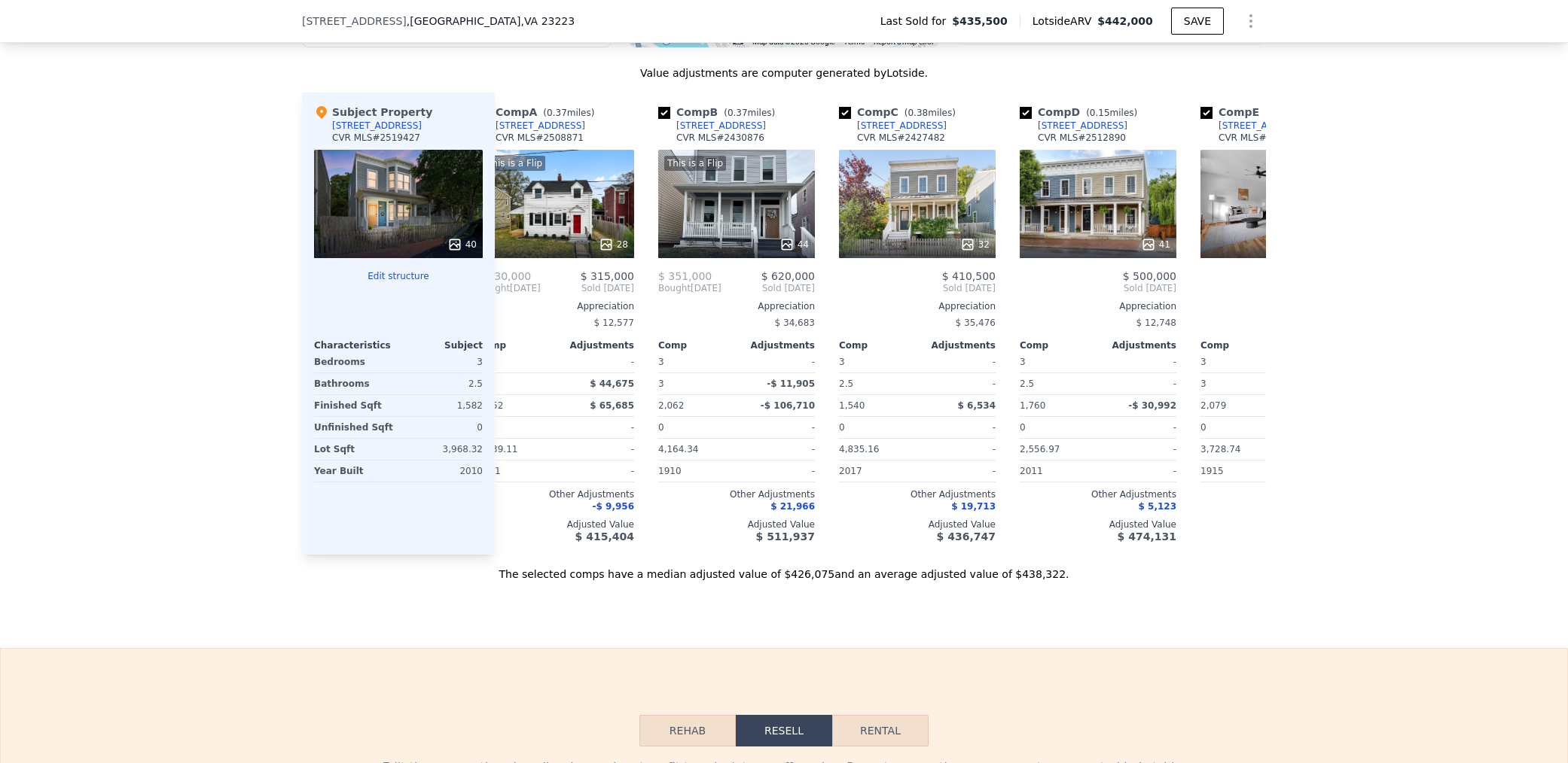
scroll to position [0, 0]
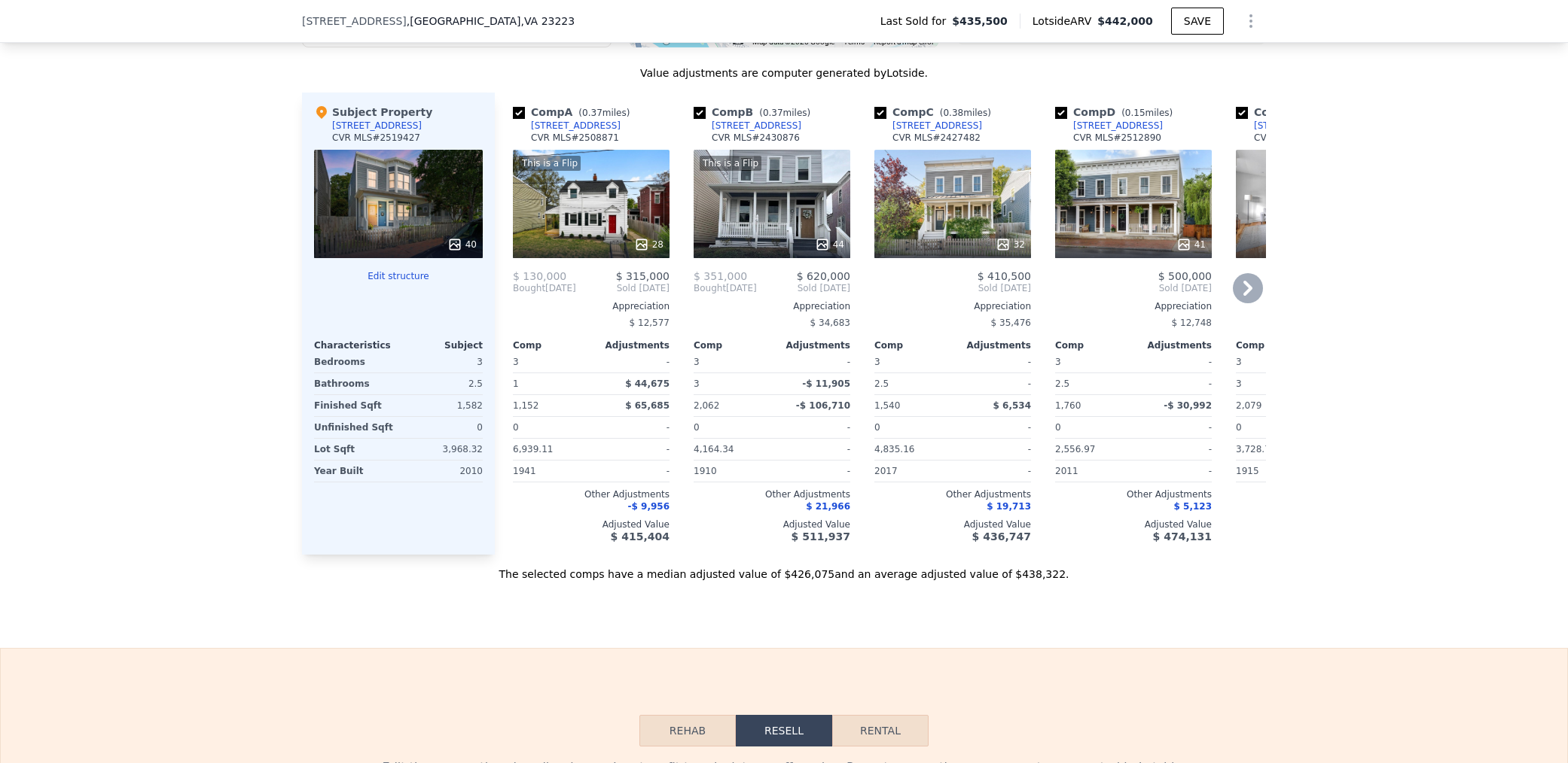
click at [631, 196] on div "This is a Flip 28" at bounding box center [591, 204] width 156 height 109
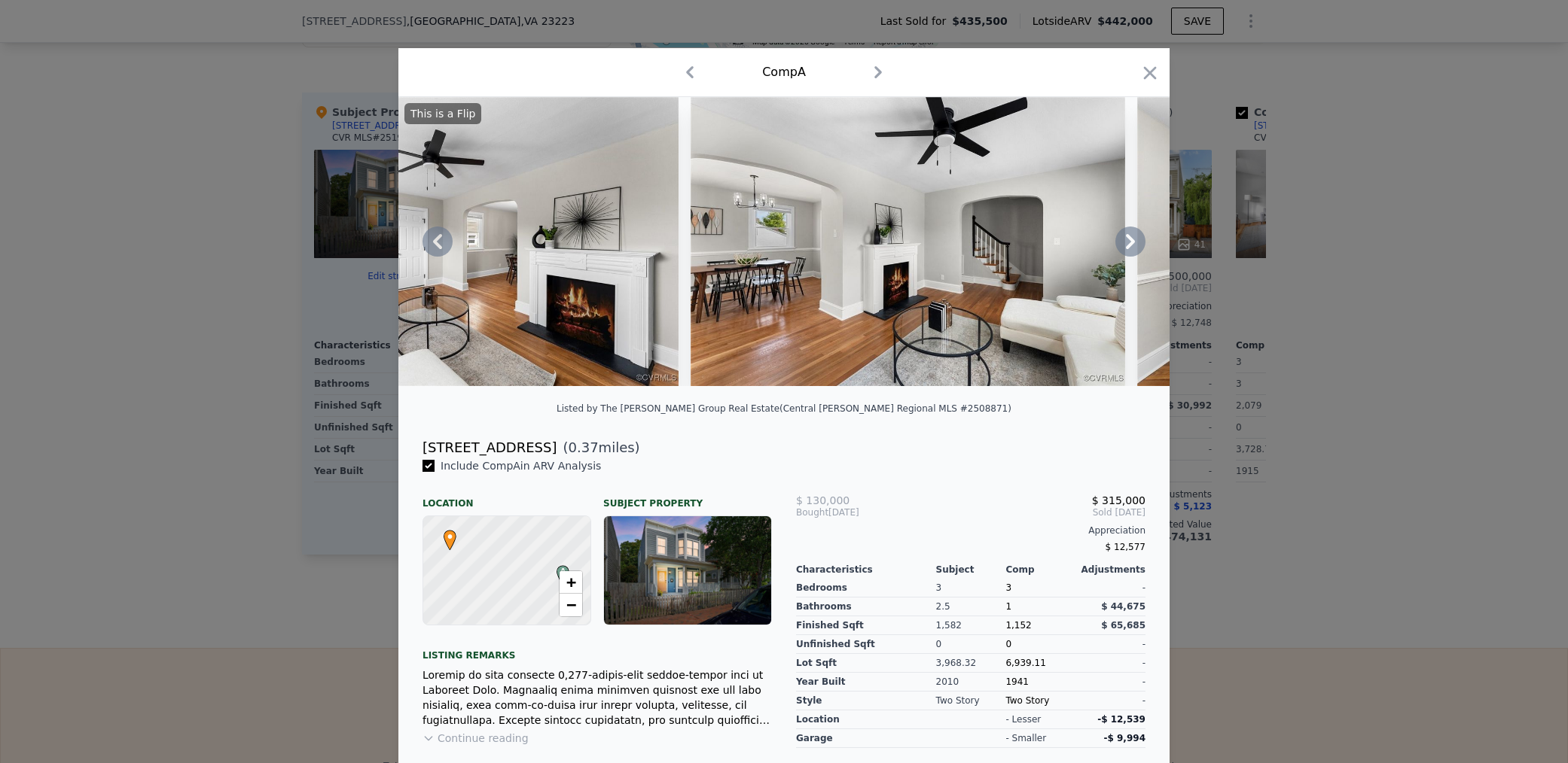
scroll to position [111, 0]
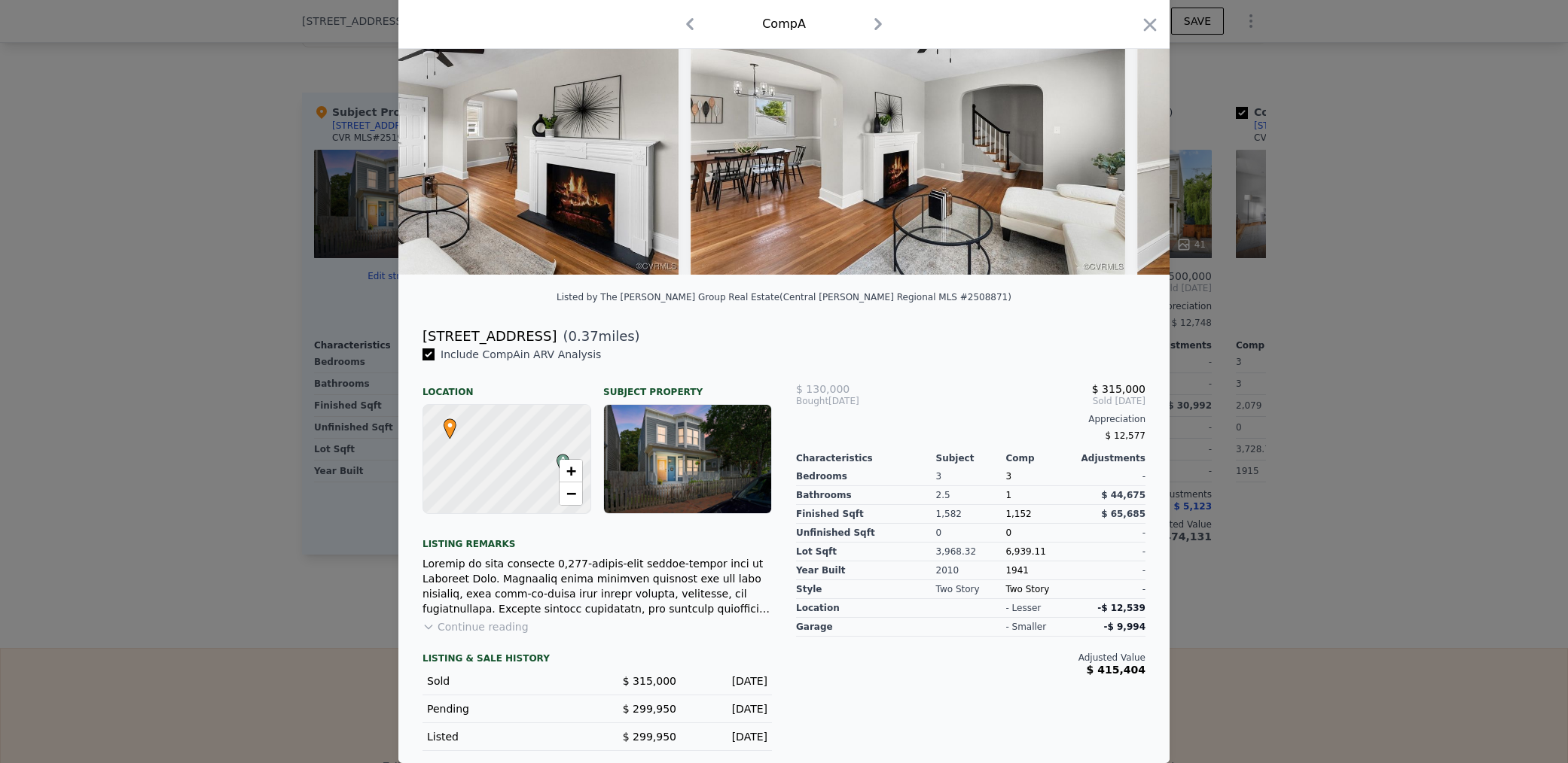
click at [480, 380] on div "Location" at bounding box center [507, 386] width 168 height 24
click at [455, 393] on div "Location" at bounding box center [507, 386] width 168 height 24
drag, startPoint x: 1151, startPoint y: 25, endPoint x: 1096, endPoint y: 53, distance: 61.7
click at [1150, 25] on icon "button" at bounding box center [1150, 24] width 13 height 13
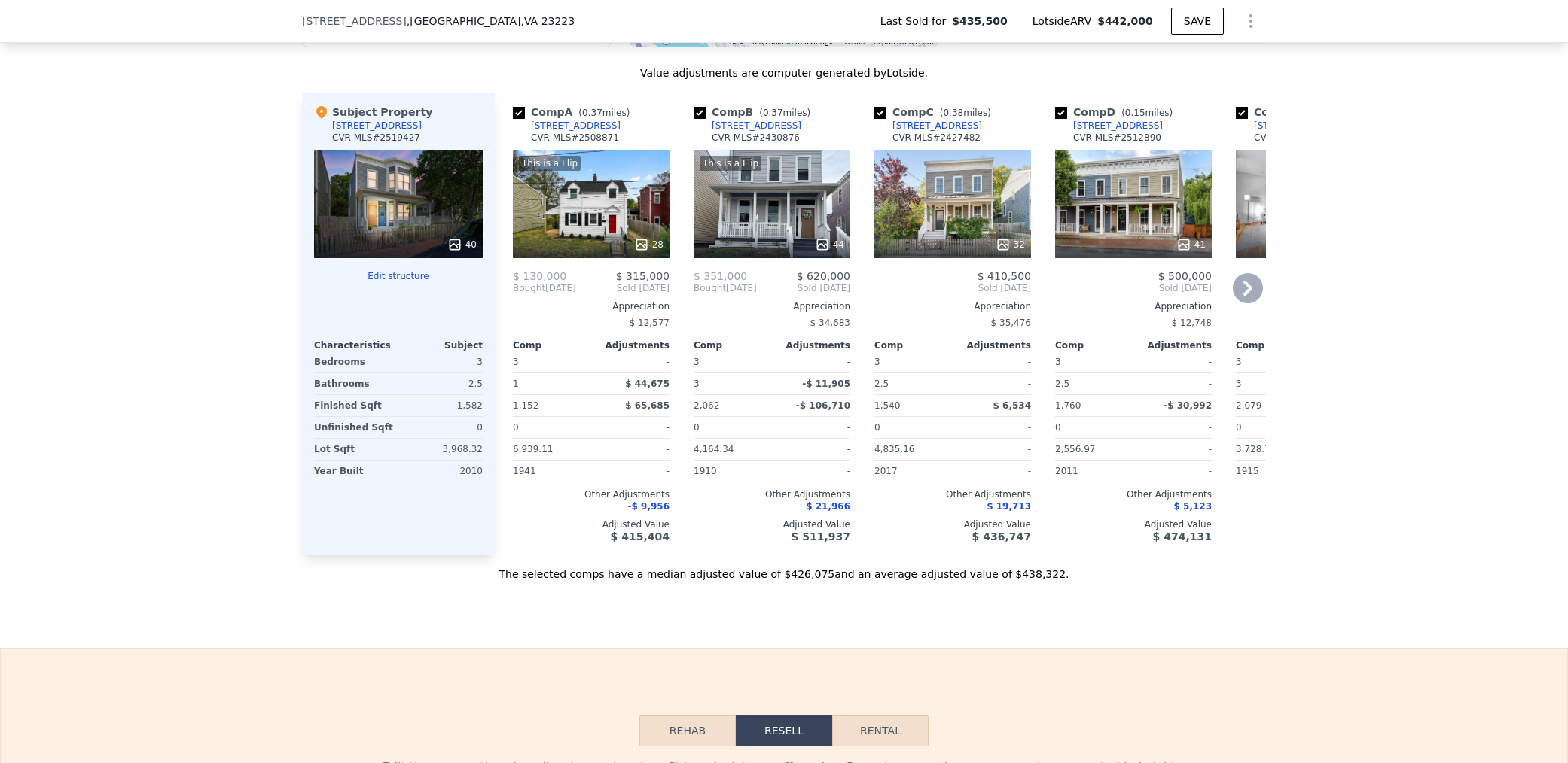
click at [554, 126] on div "[STREET_ADDRESS]" at bounding box center [575, 126] width 89 height 12
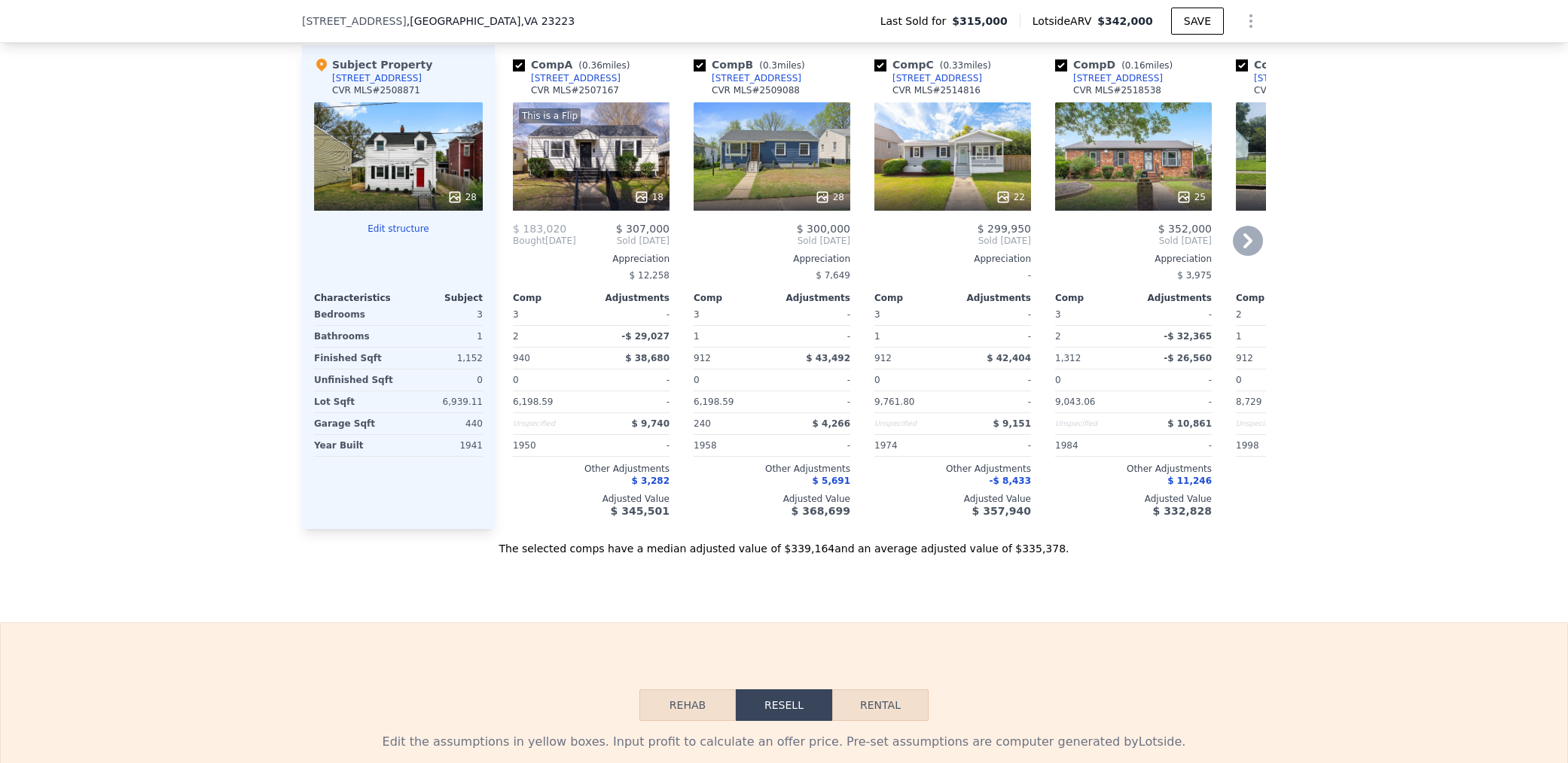
scroll to position [1575, 0]
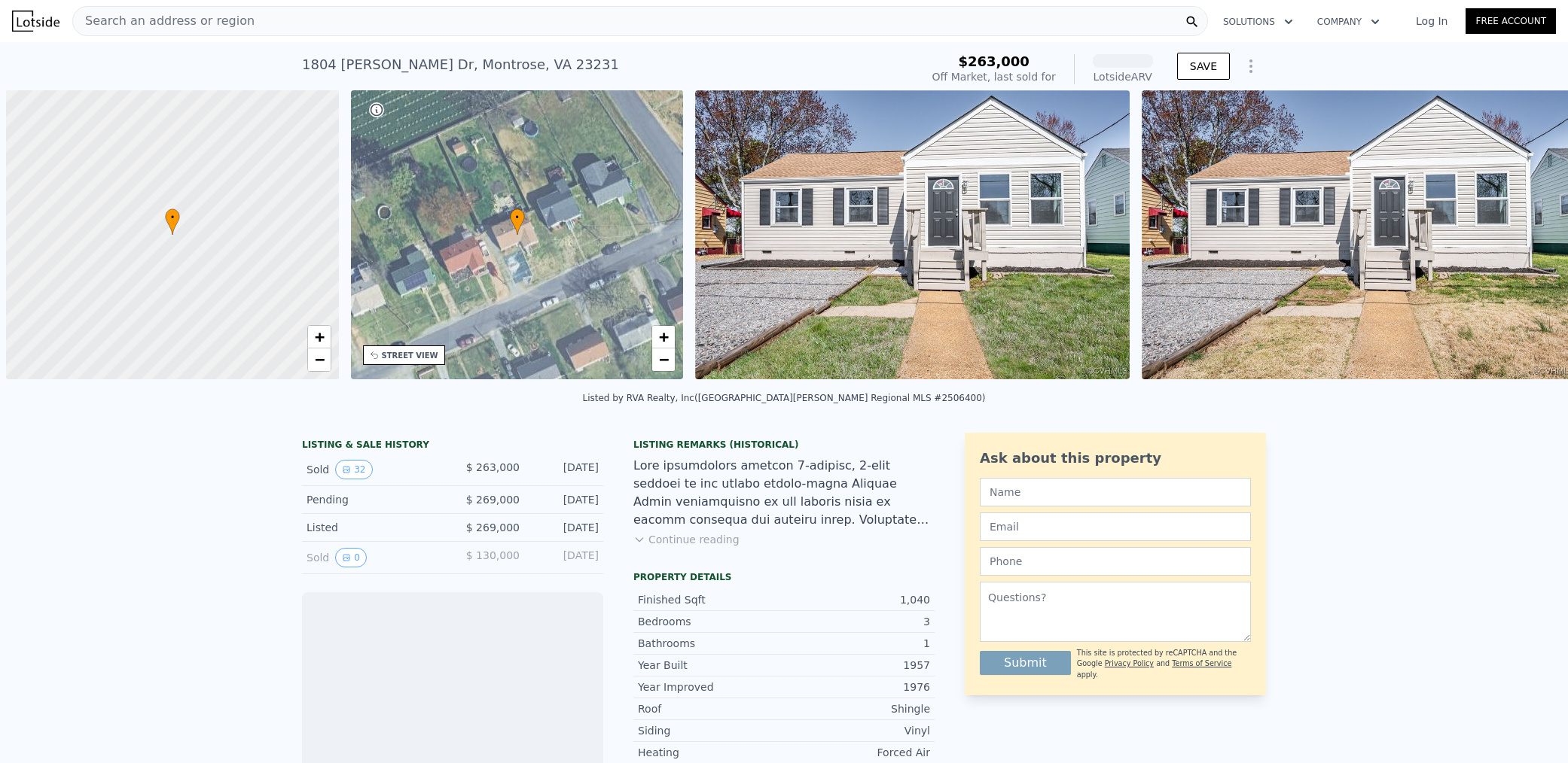
scroll to position [0, 6]
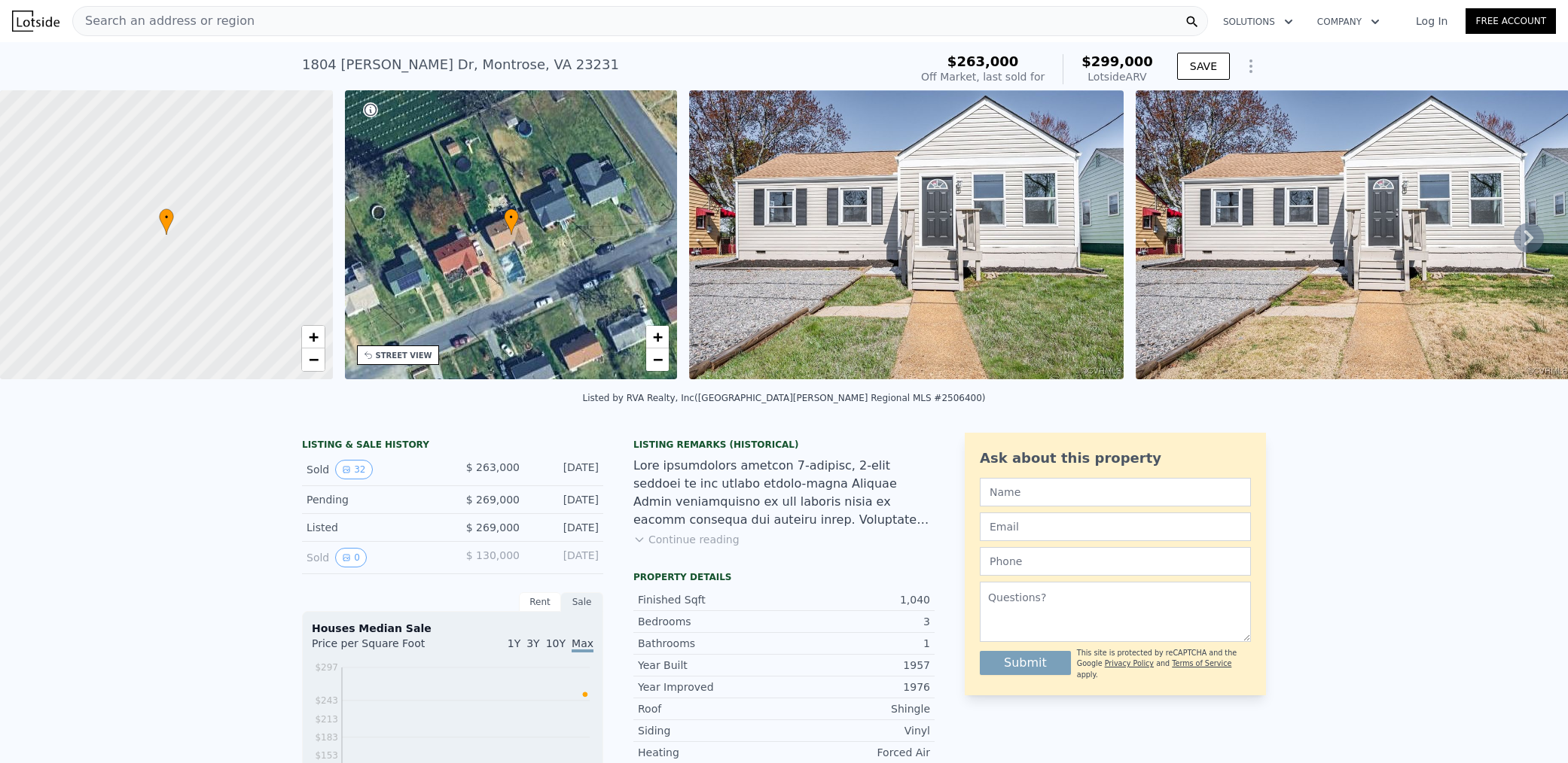
click at [1526, 238] on icon at bounding box center [1528, 237] width 30 height 30
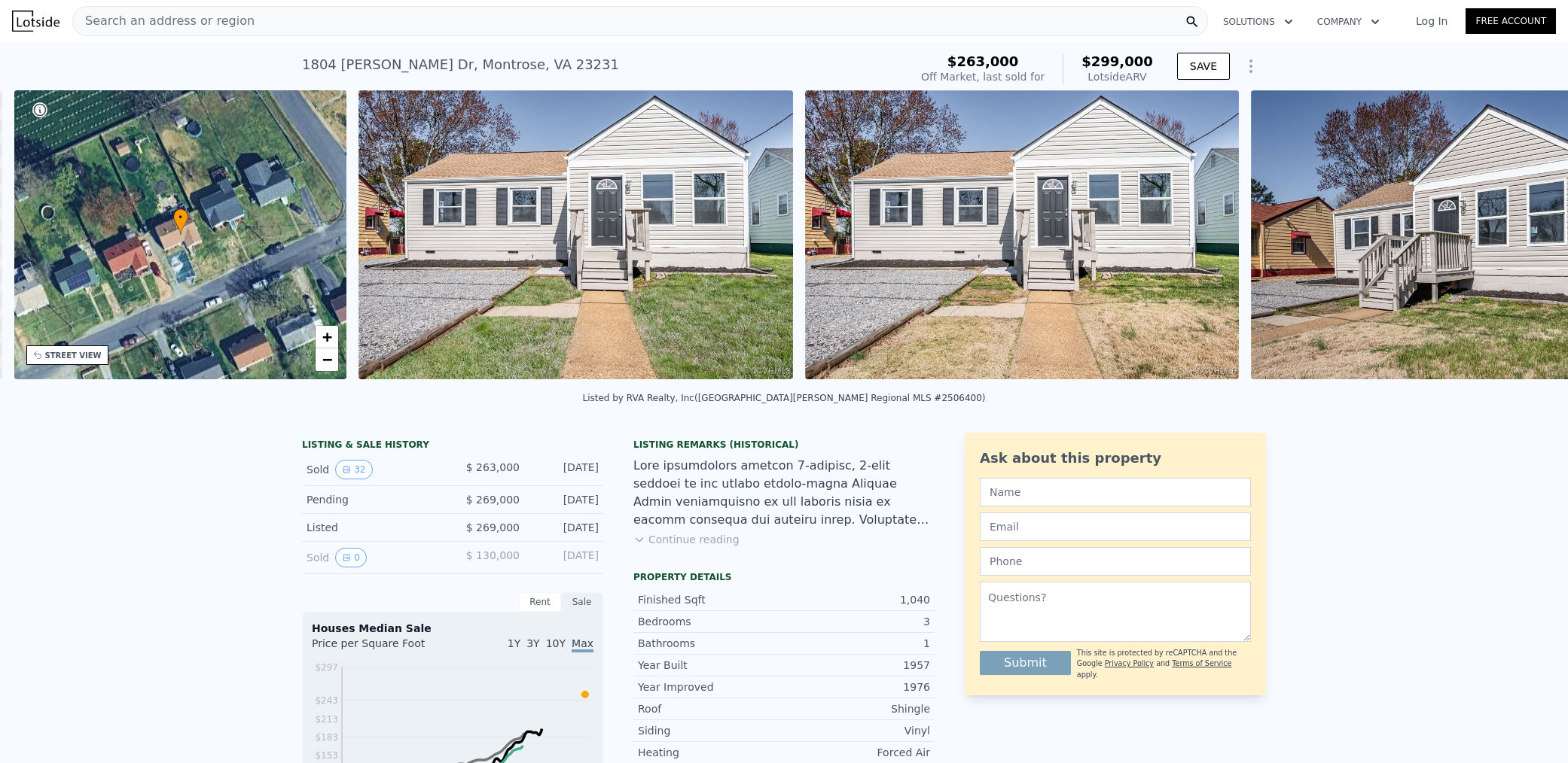
scroll to position [0, 350]
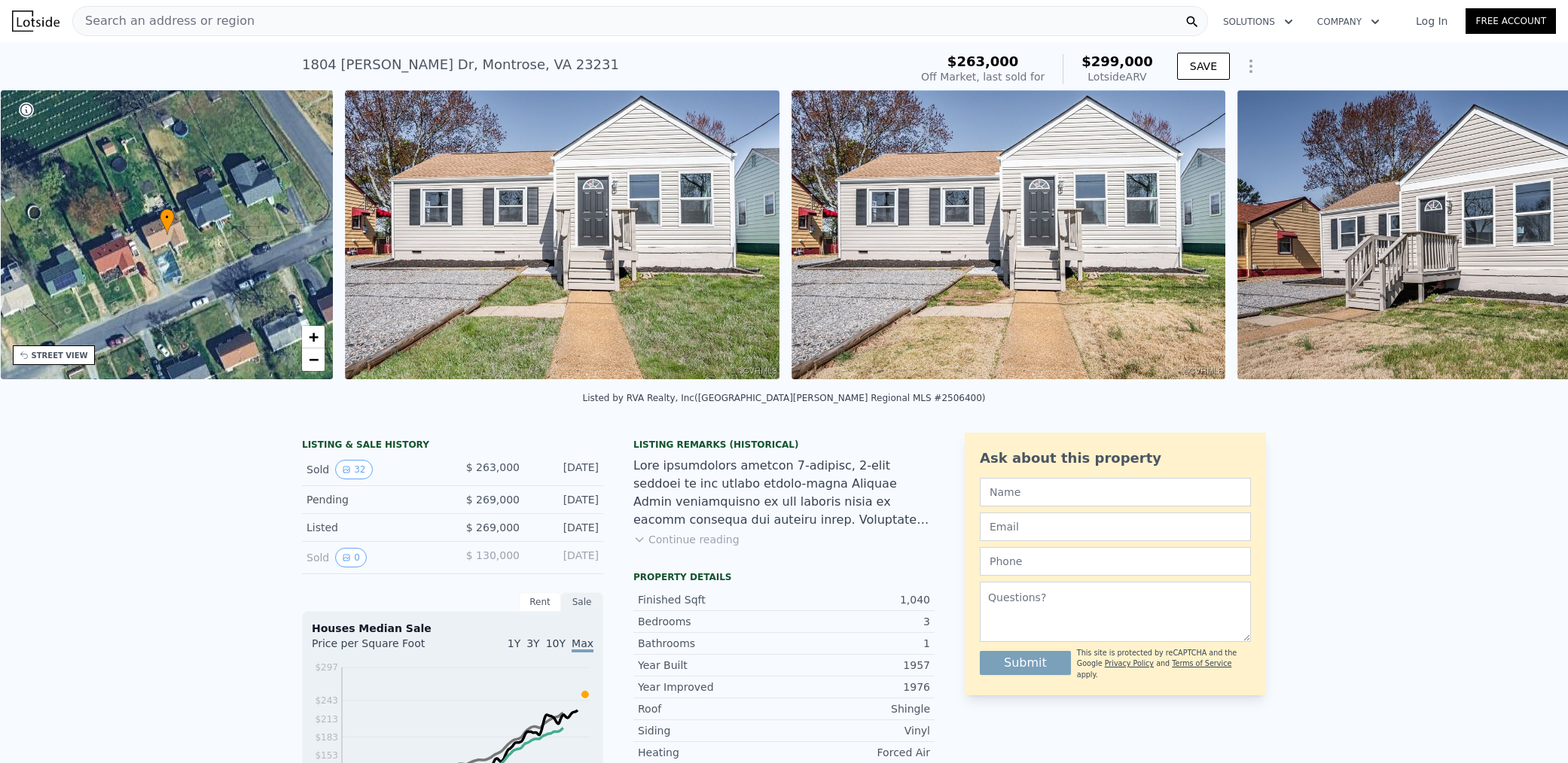
click at [1526, 238] on img at bounding box center [1454, 235] width 434 height 289
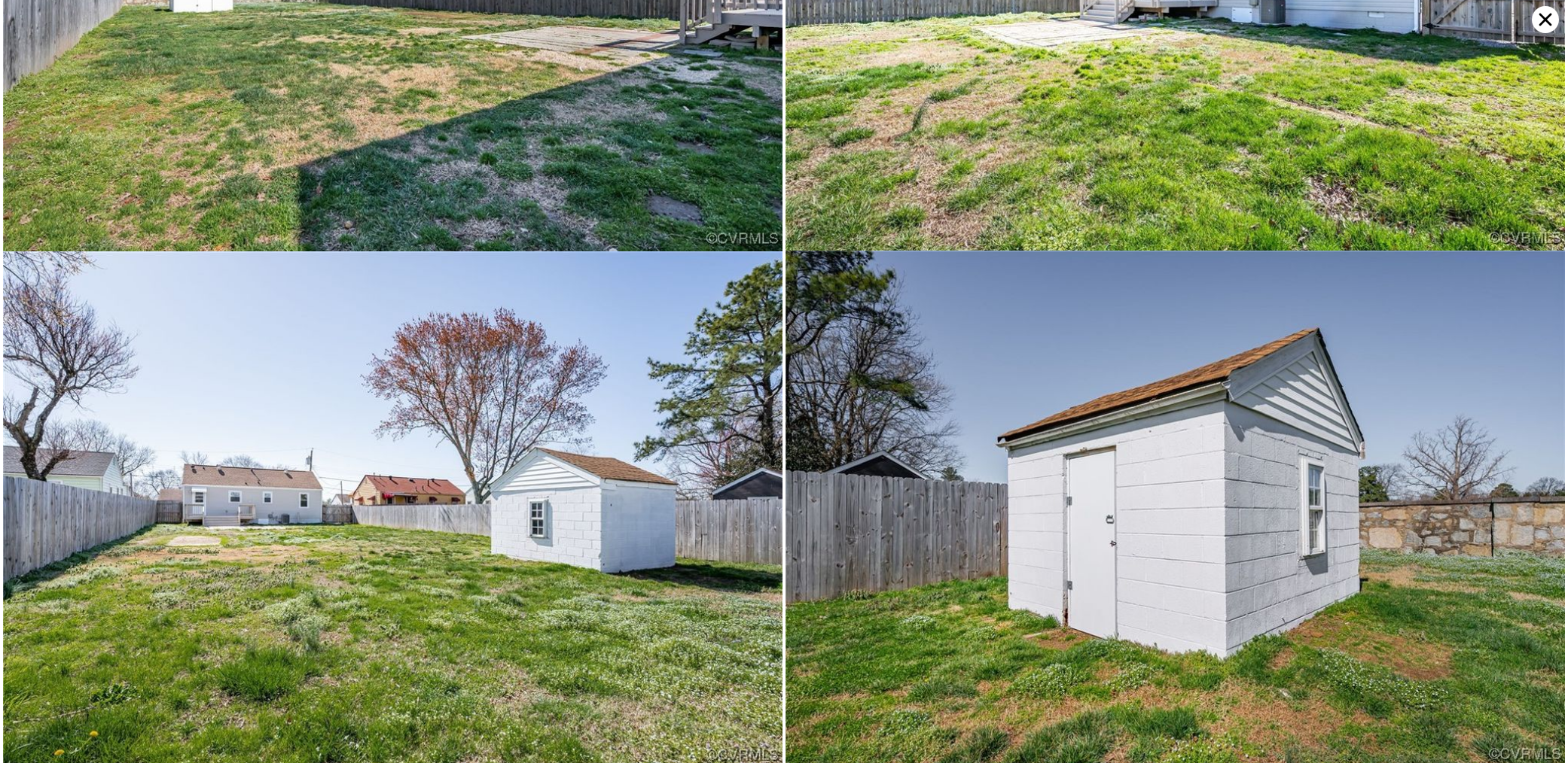
scroll to position [7504, 0]
